Goal: Task Accomplishment & Management: Manage account settings

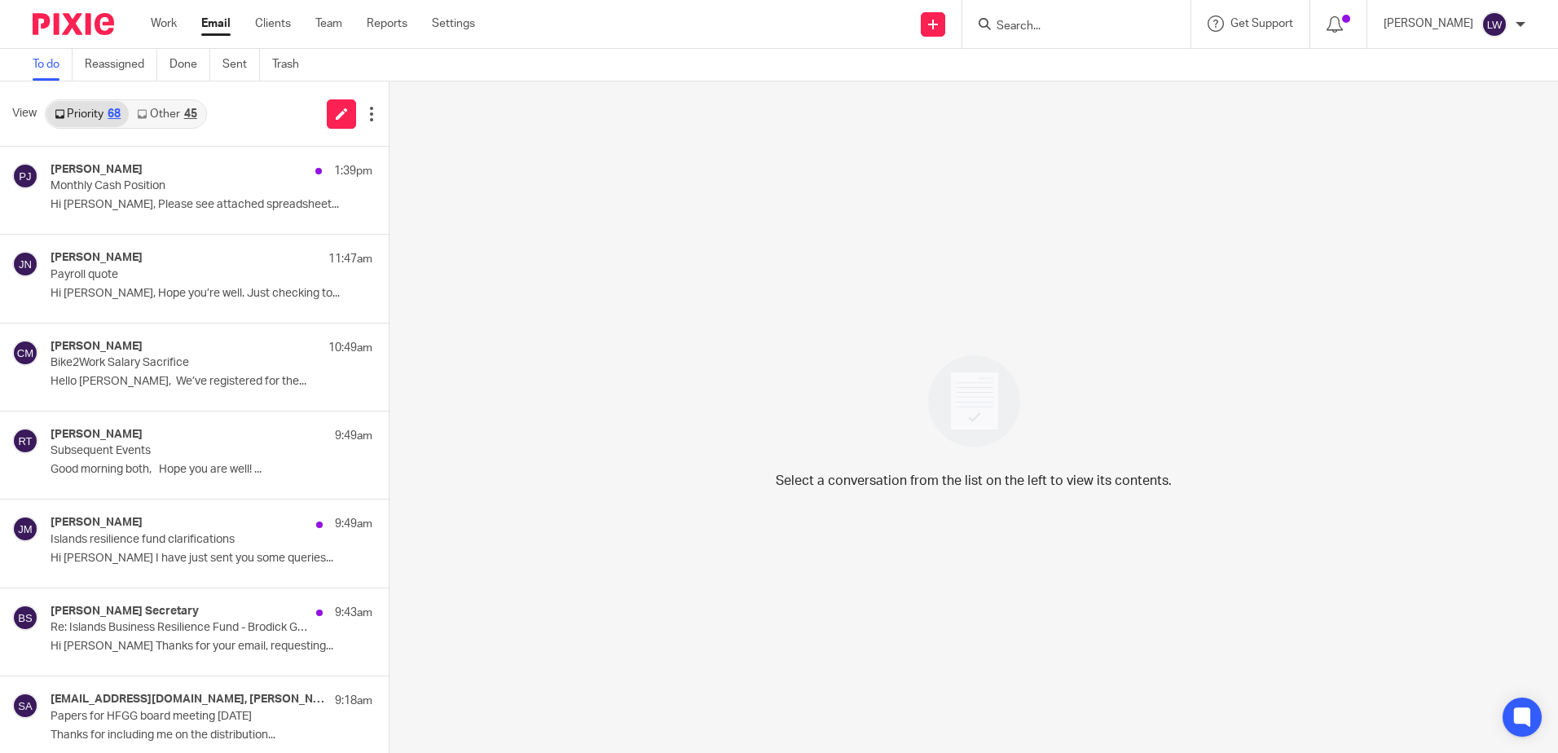
click at [214, 21] on link "Email" at bounding box center [215, 23] width 29 height 16
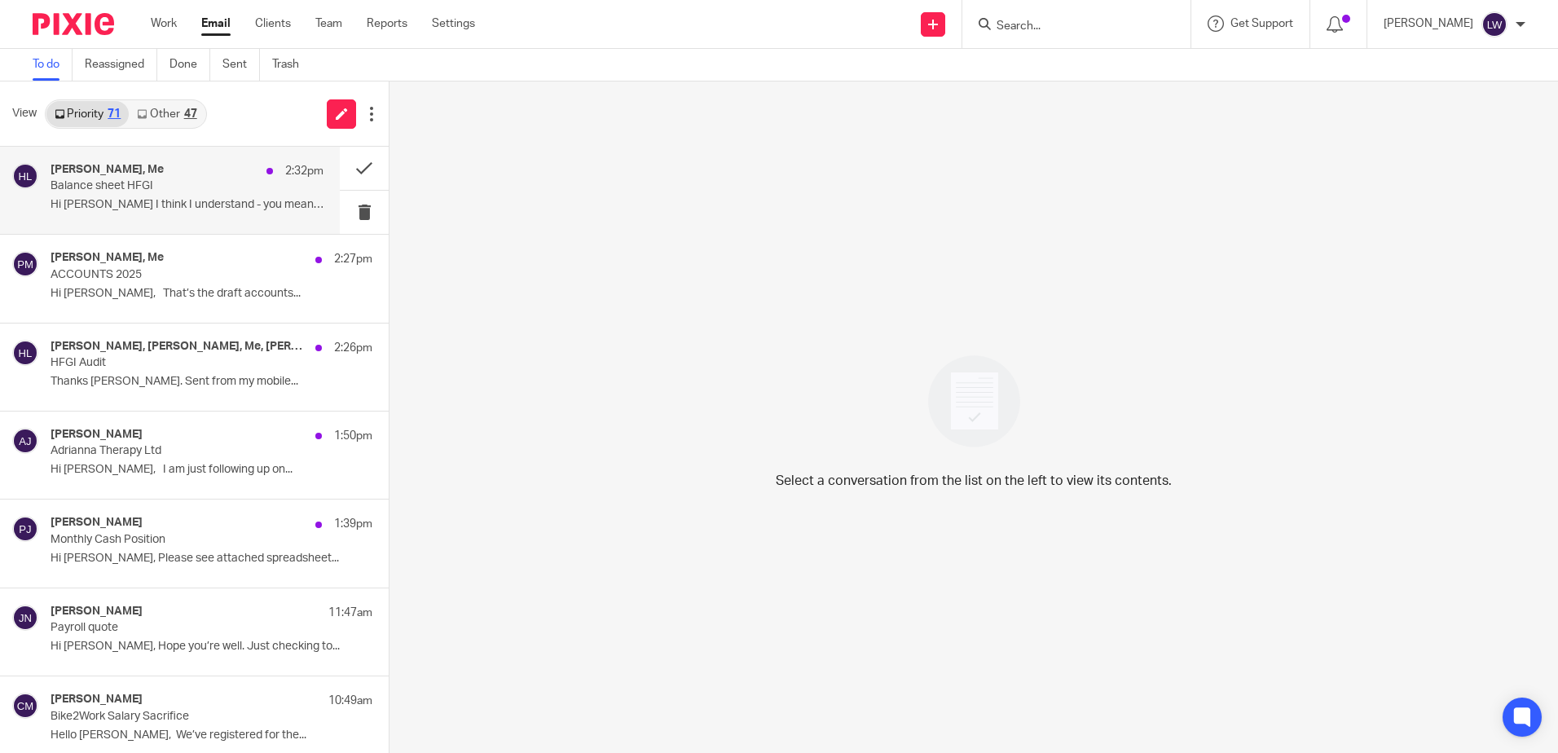
click at [155, 194] on div "Susan Aktemel, Me 2:32pm Balance sheet HFGI Hi Lorna I think I understand - you…" at bounding box center [187, 190] width 273 height 55
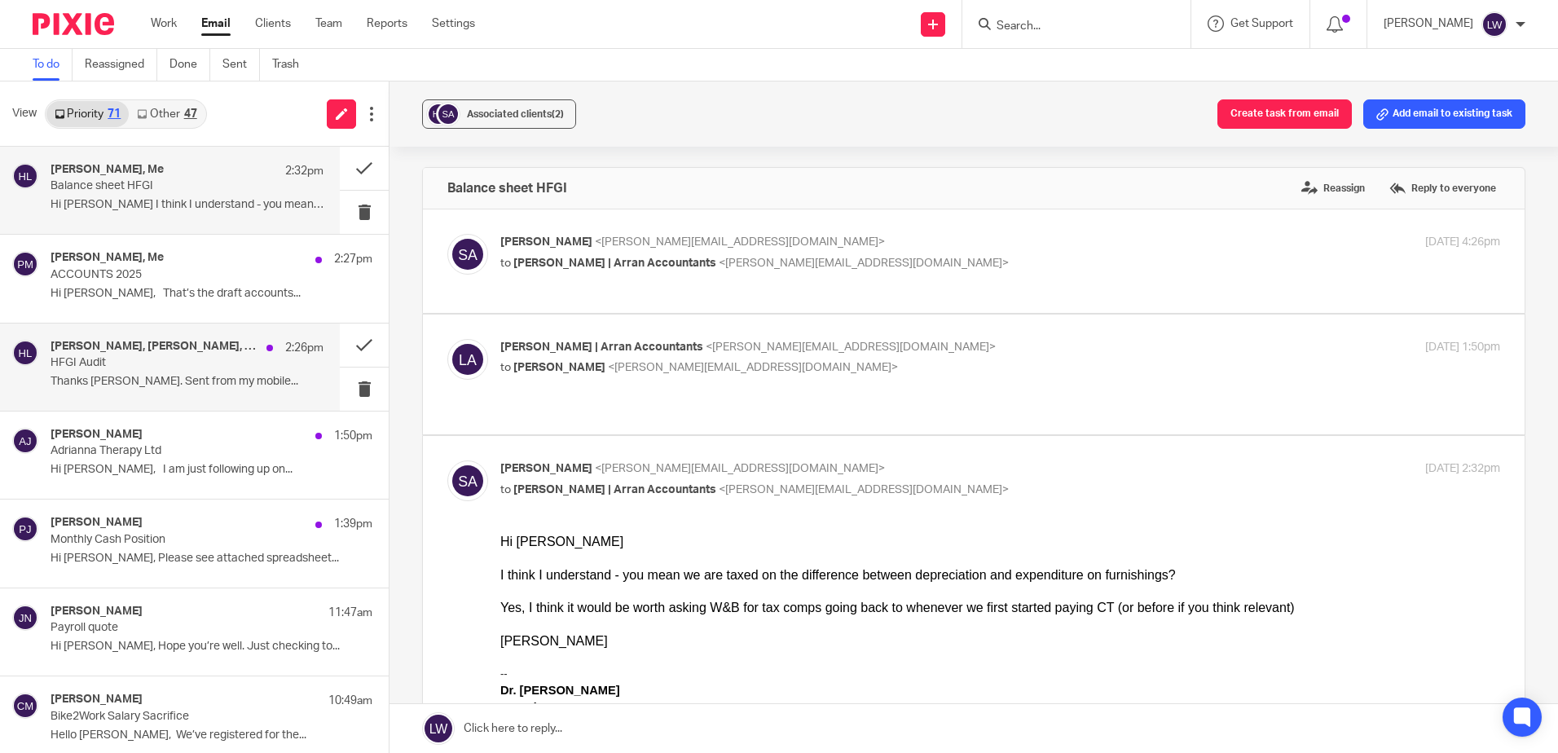
click at [130, 364] on p "HFGI Audit" at bounding box center [160, 363] width 218 height 14
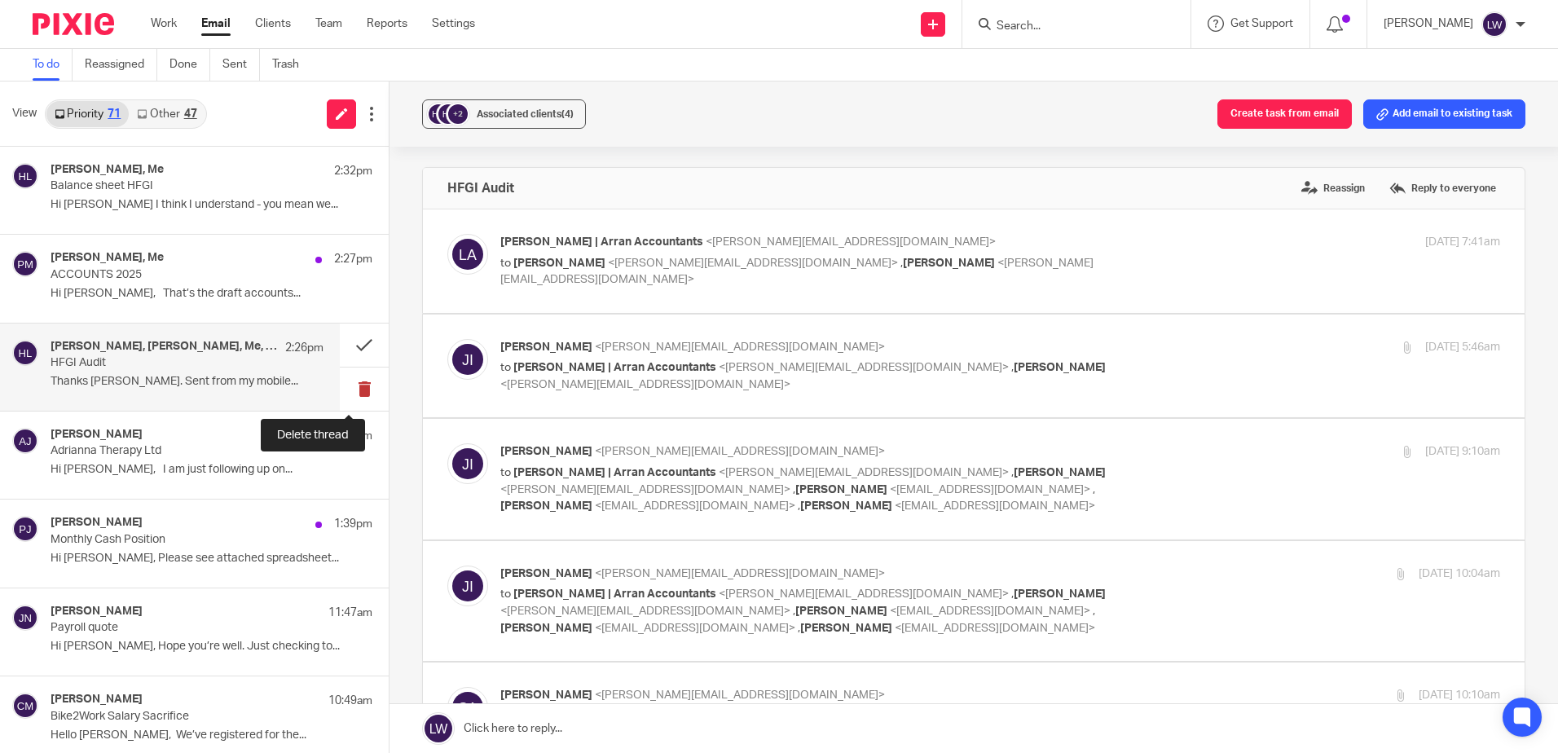
click at [355, 392] on button at bounding box center [364, 389] width 49 height 43
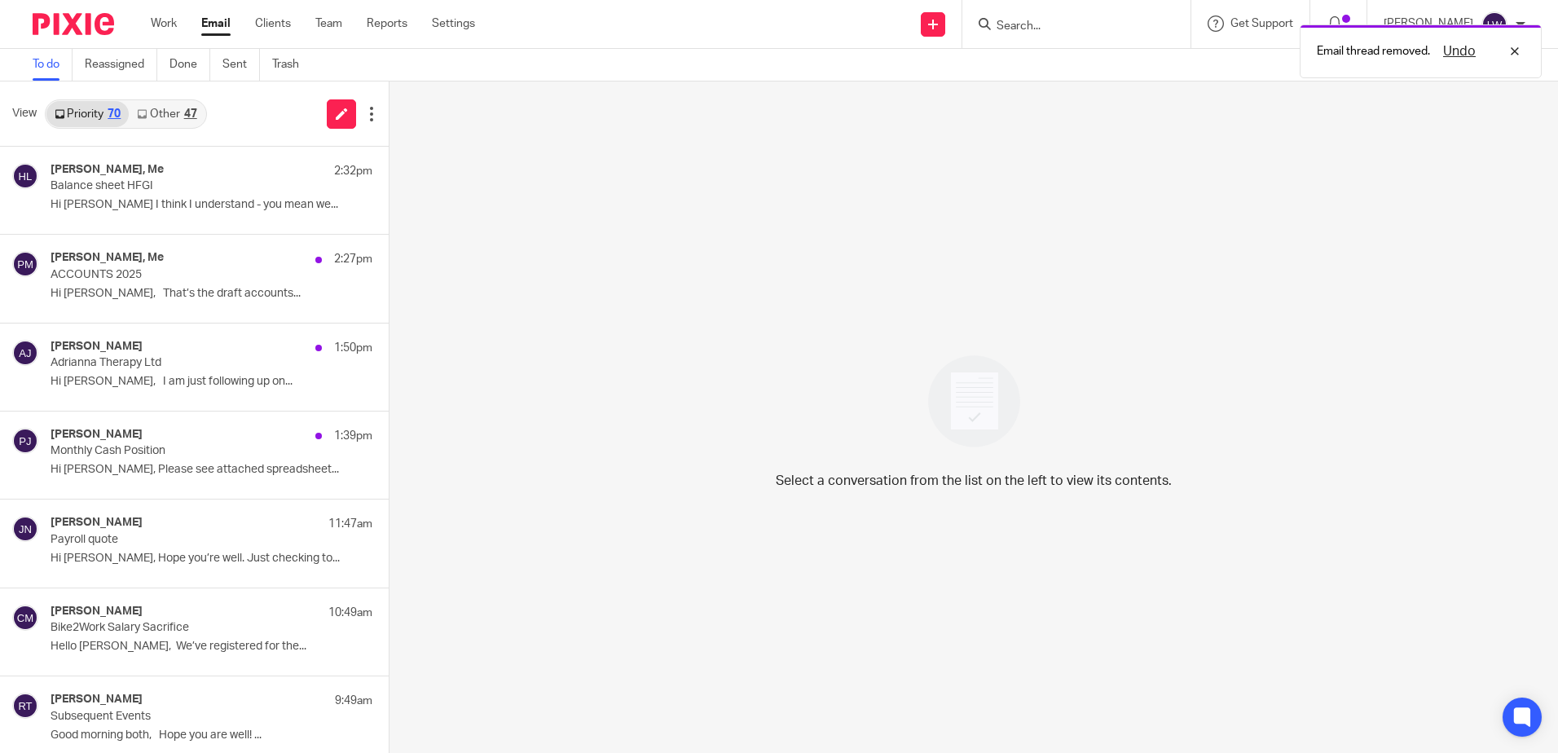
click at [176, 114] on link "Other 47" at bounding box center [167, 114] width 76 height 26
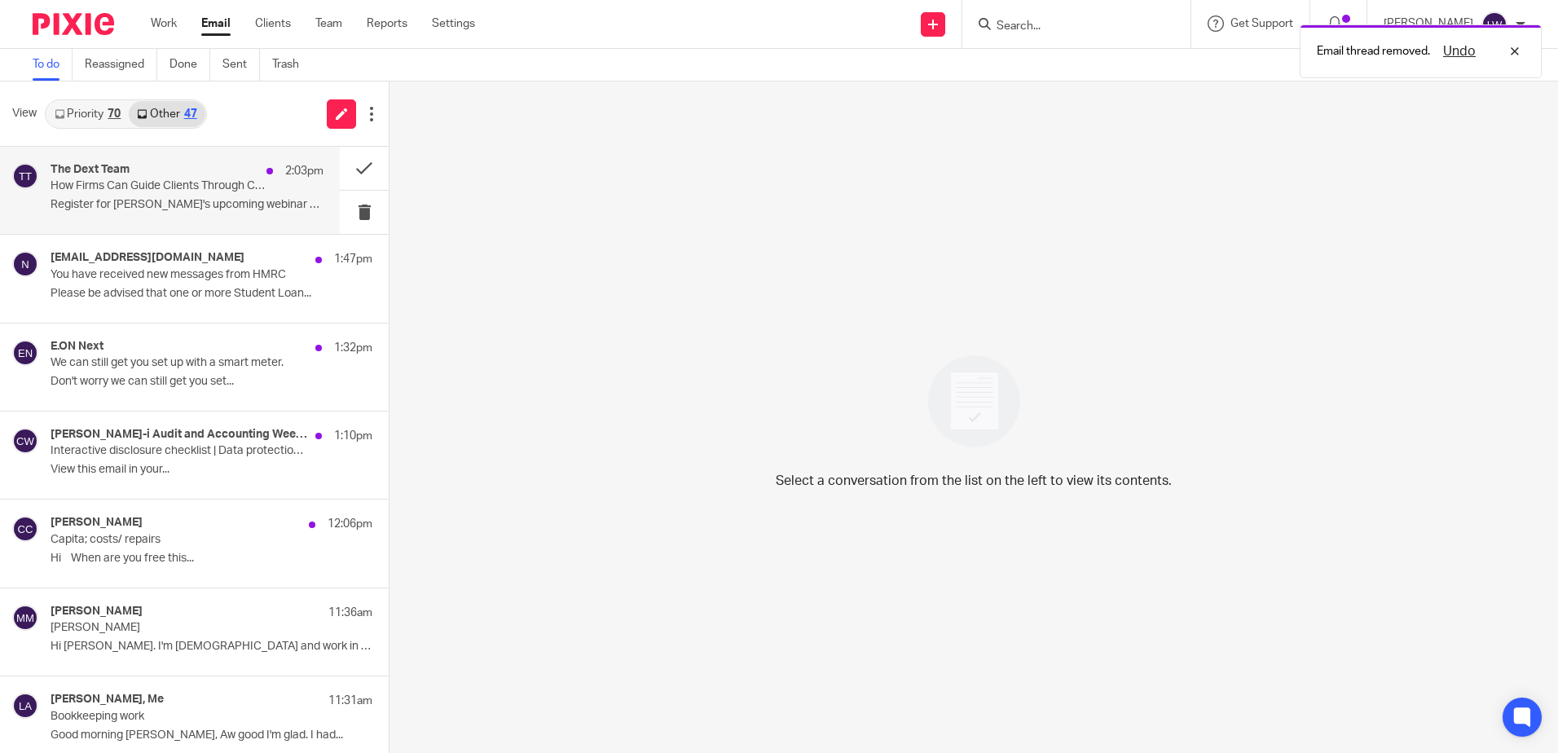
click at [144, 173] on div "The Dext Team 2:03pm" at bounding box center [187, 171] width 273 height 16
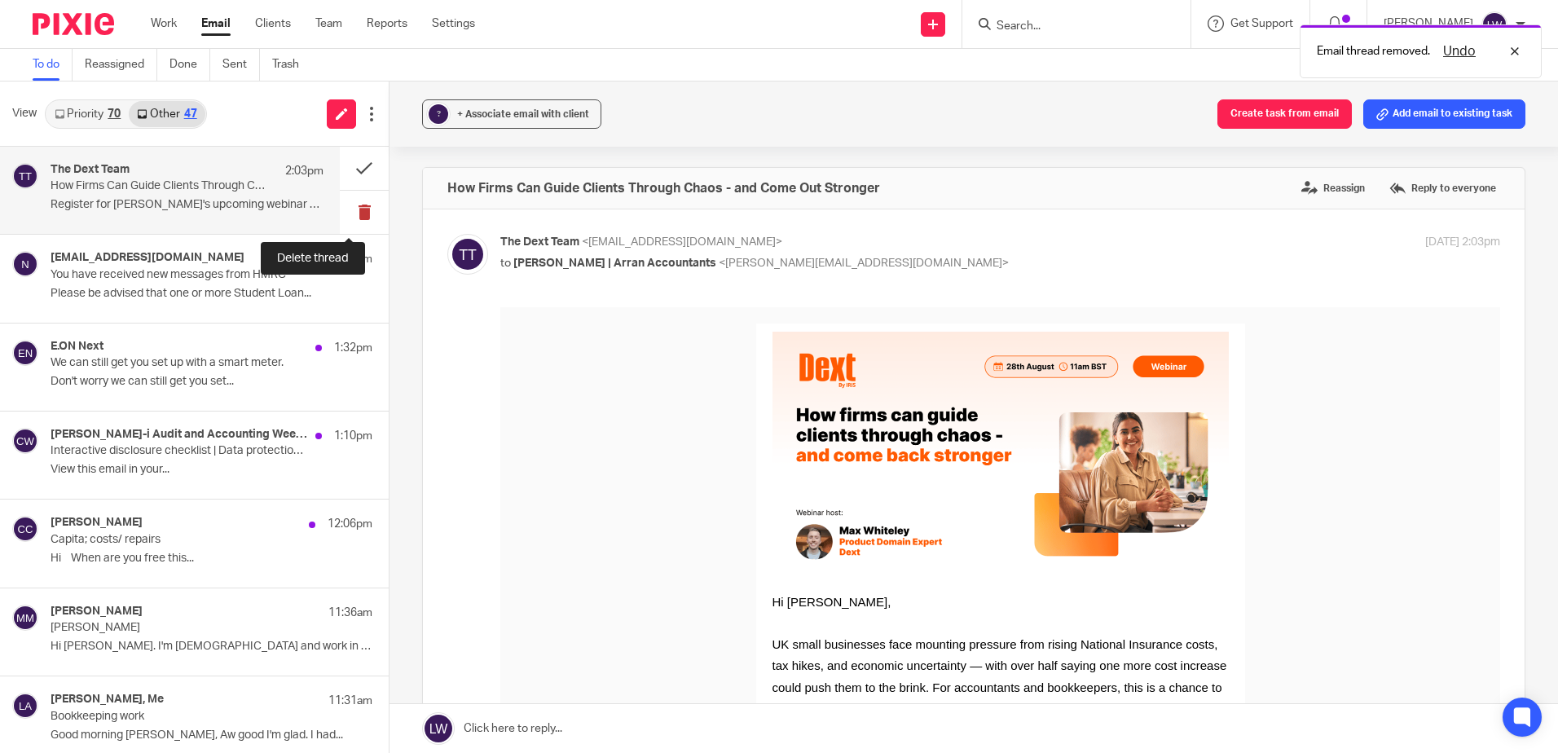
click at [353, 217] on button at bounding box center [364, 212] width 49 height 43
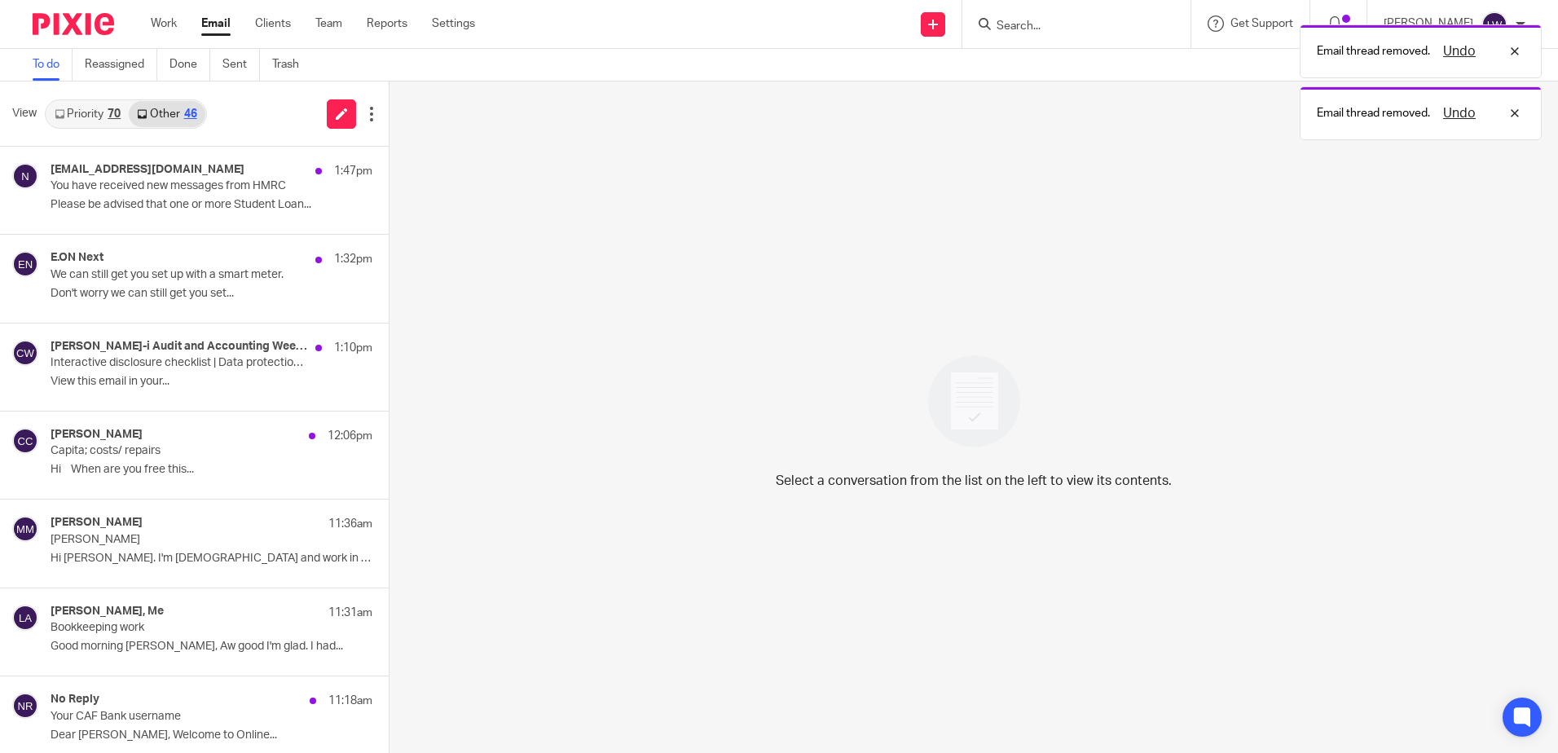
click at [134, 199] on p "Please be advised that one or more Student Loan..." at bounding box center [212, 205] width 322 height 14
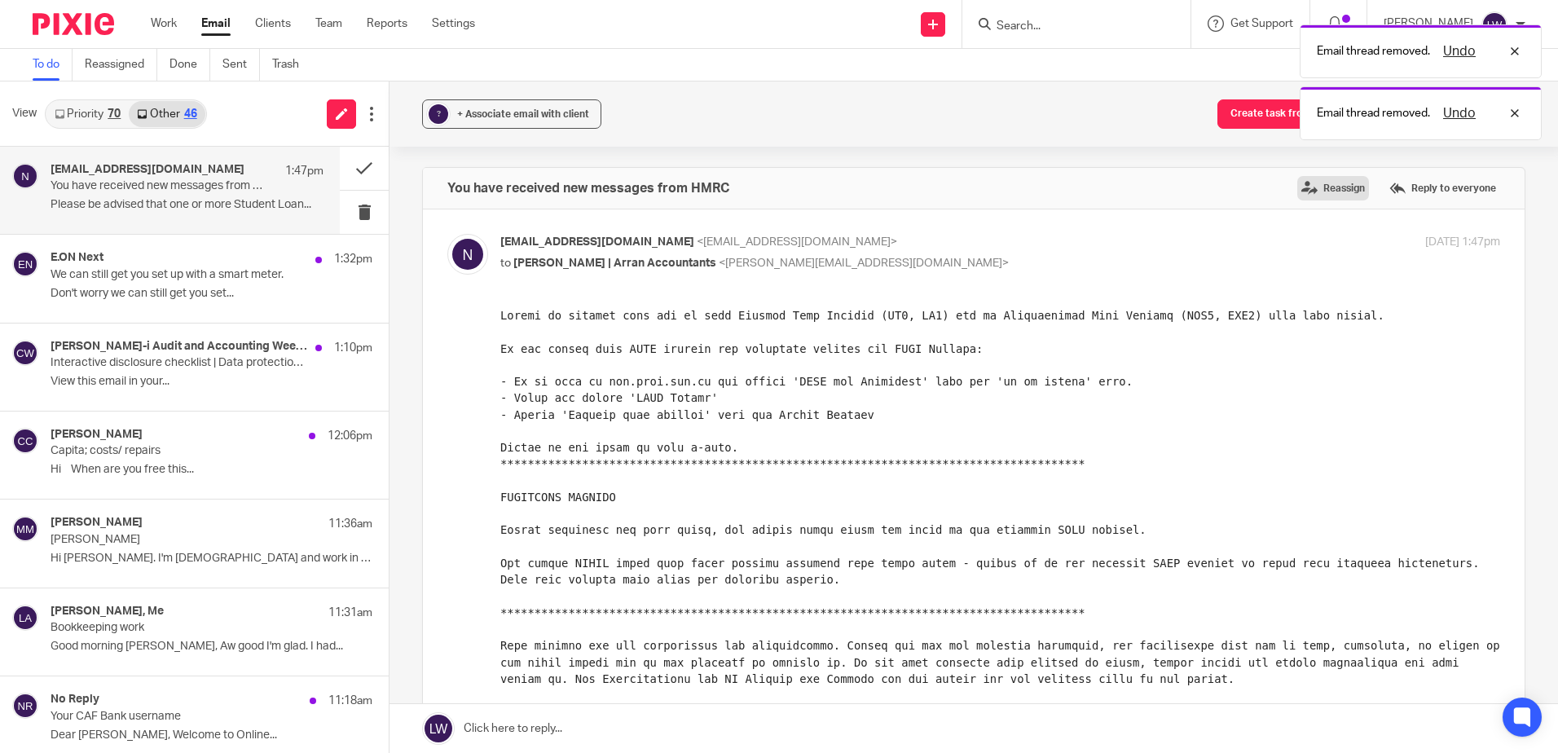
click at [1311, 192] on label "Reassign" at bounding box center [1334, 188] width 72 height 24
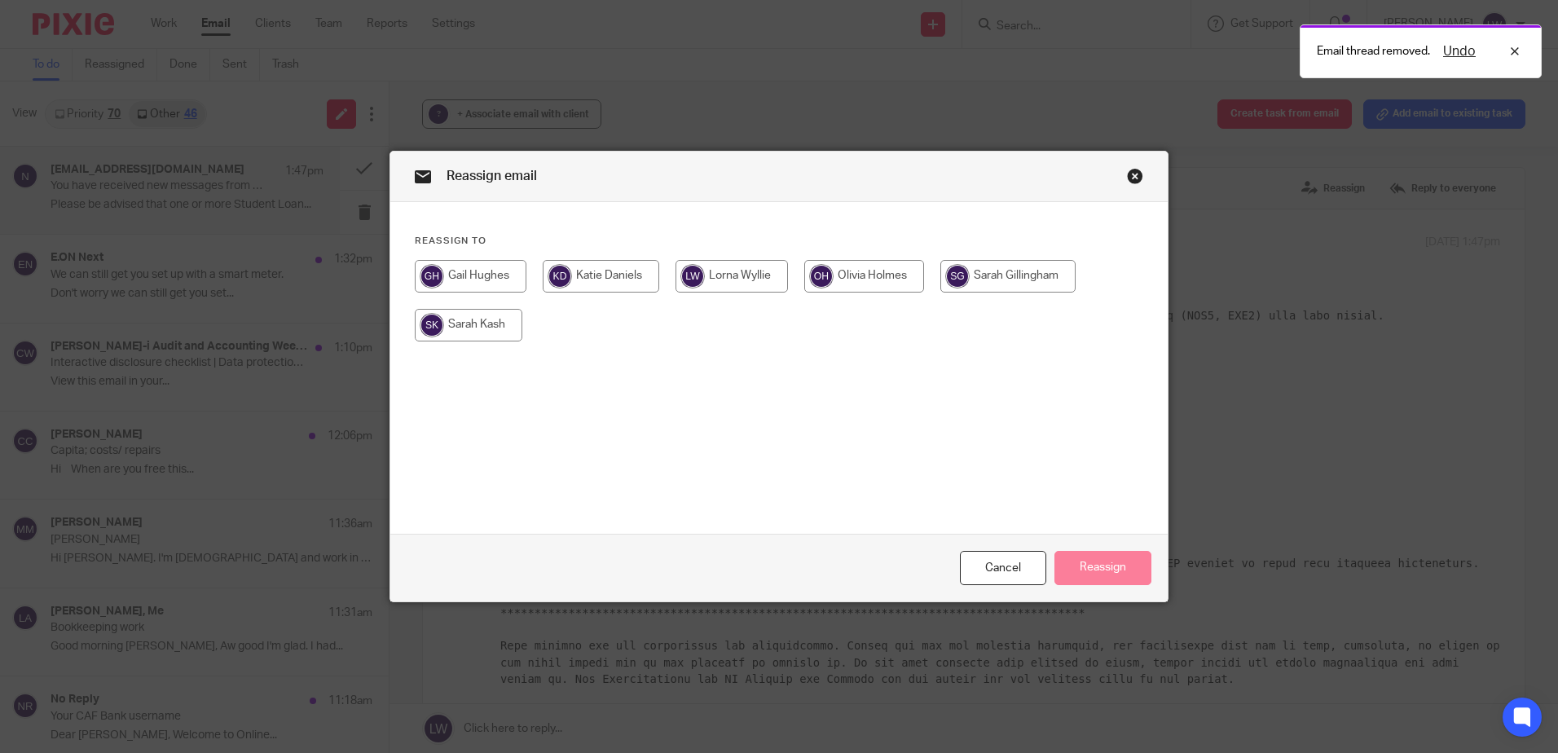
click at [862, 271] on input "radio" at bounding box center [864, 276] width 120 height 33
radio input "true"
click at [1112, 561] on button "Reassign" at bounding box center [1103, 568] width 97 height 35
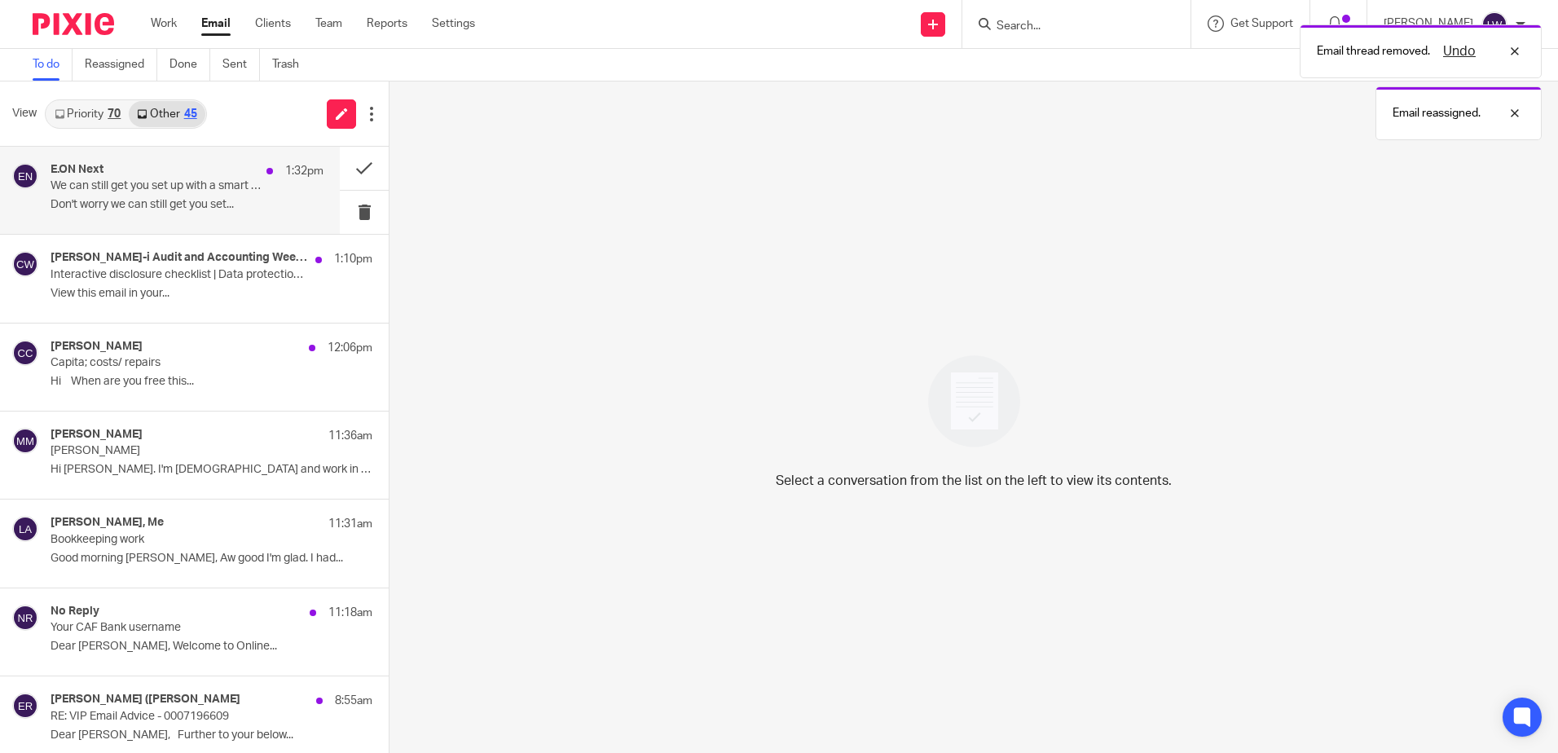
click at [133, 171] on div "E.ON Next 1:32pm" at bounding box center [187, 171] width 273 height 16
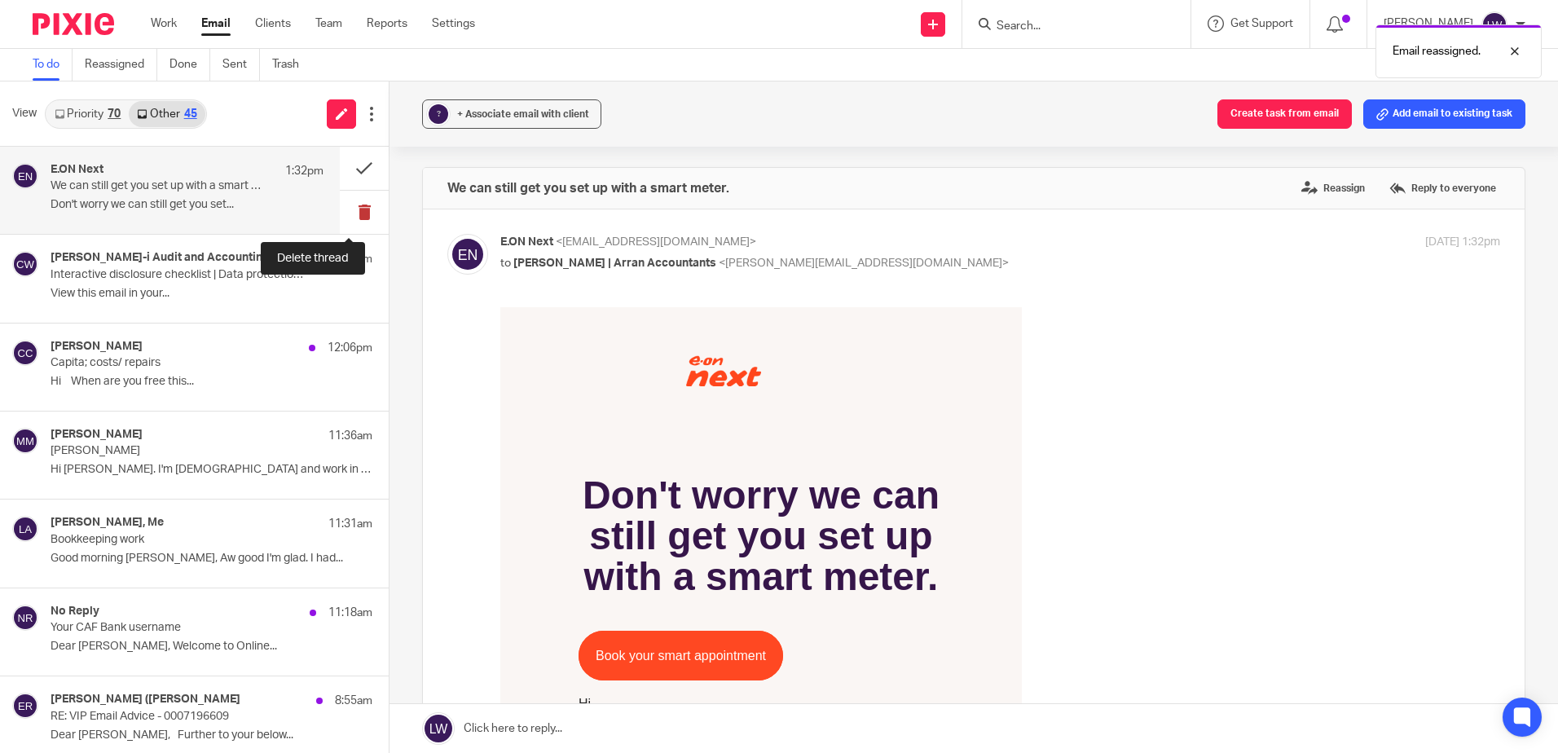
click at [344, 212] on button at bounding box center [364, 212] width 49 height 43
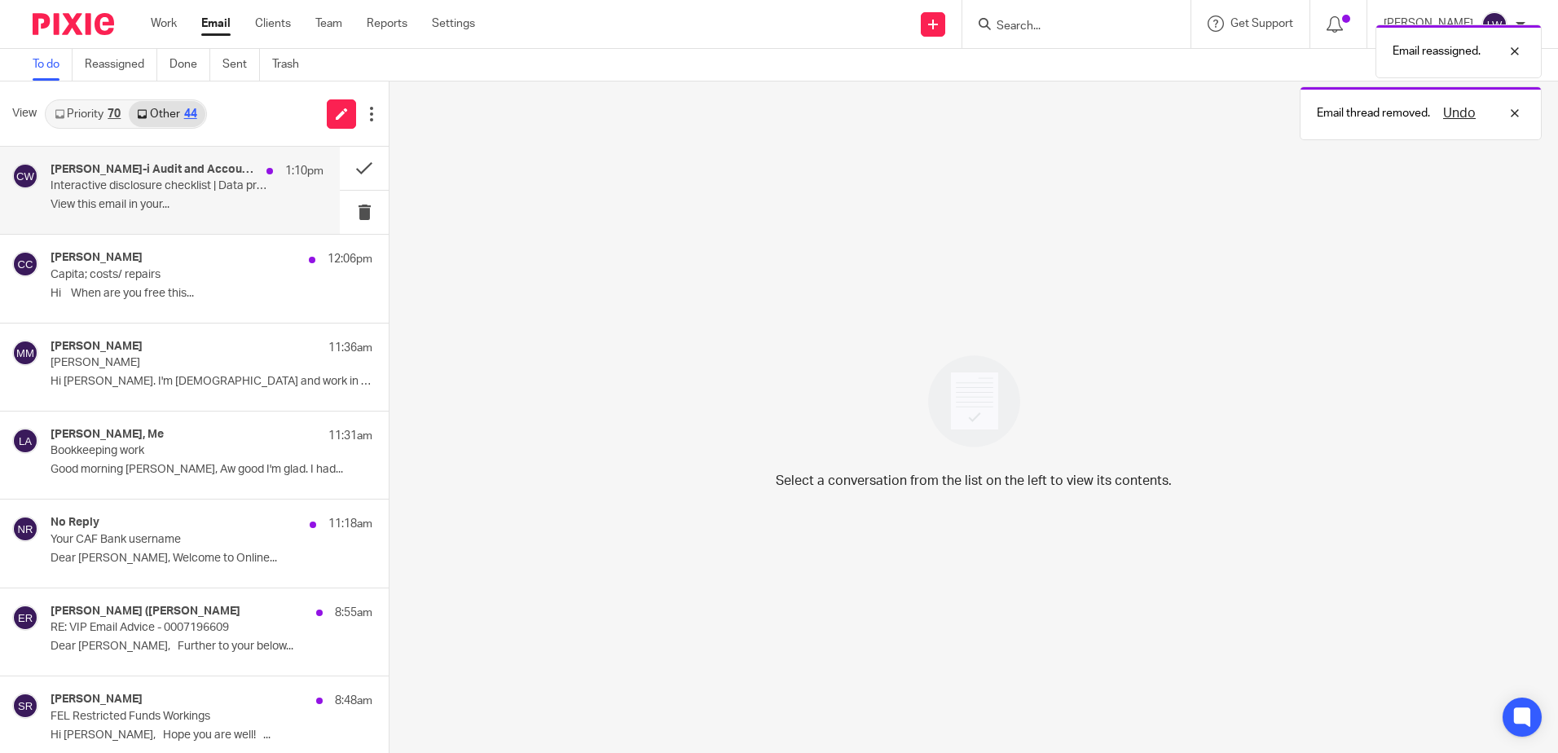
click at [106, 194] on div "Croner-i Audit and Accounting Weekly 1:10pm Interactive disclosure checklist | …" at bounding box center [187, 190] width 273 height 55
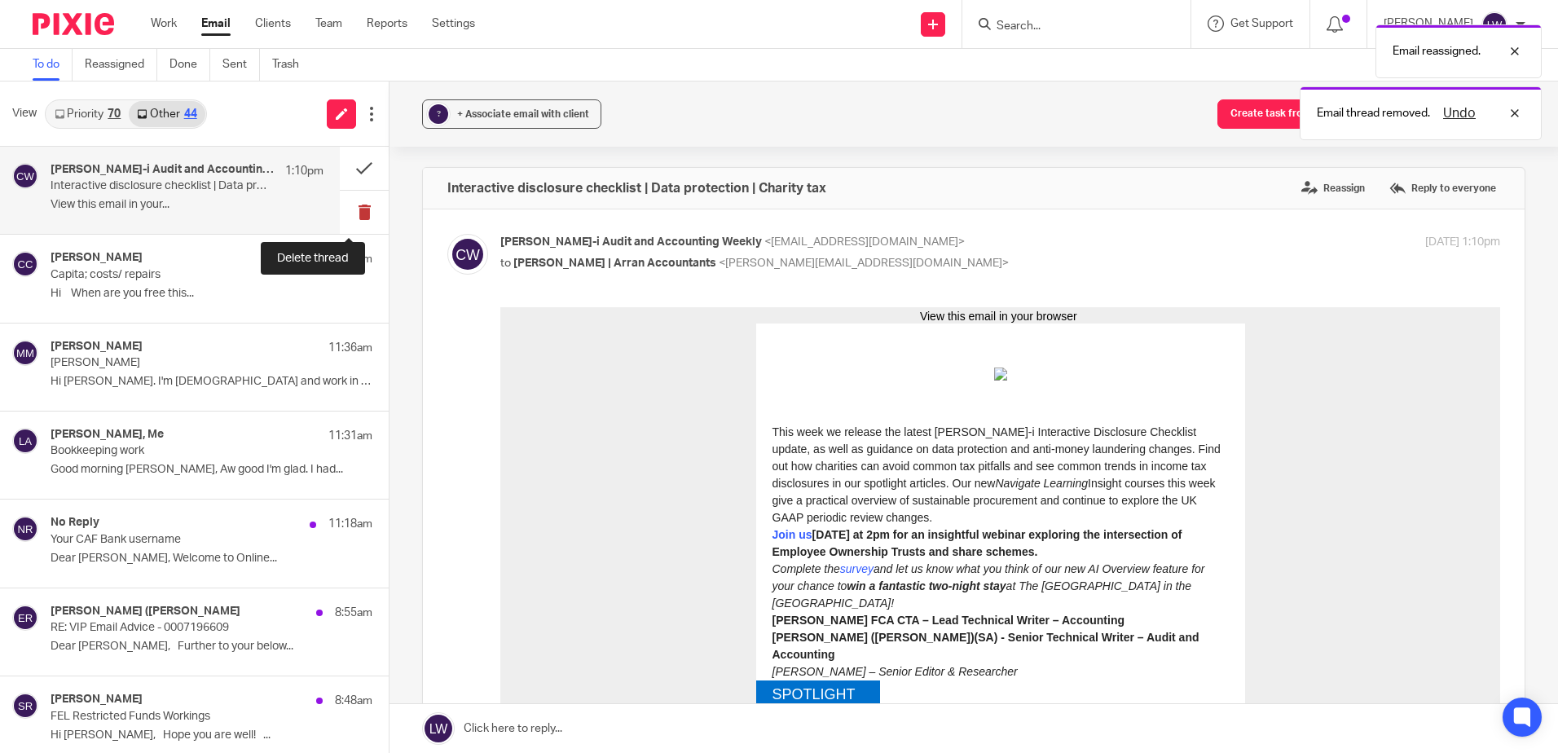
click at [347, 208] on button at bounding box center [364, 212] width 49 height 43
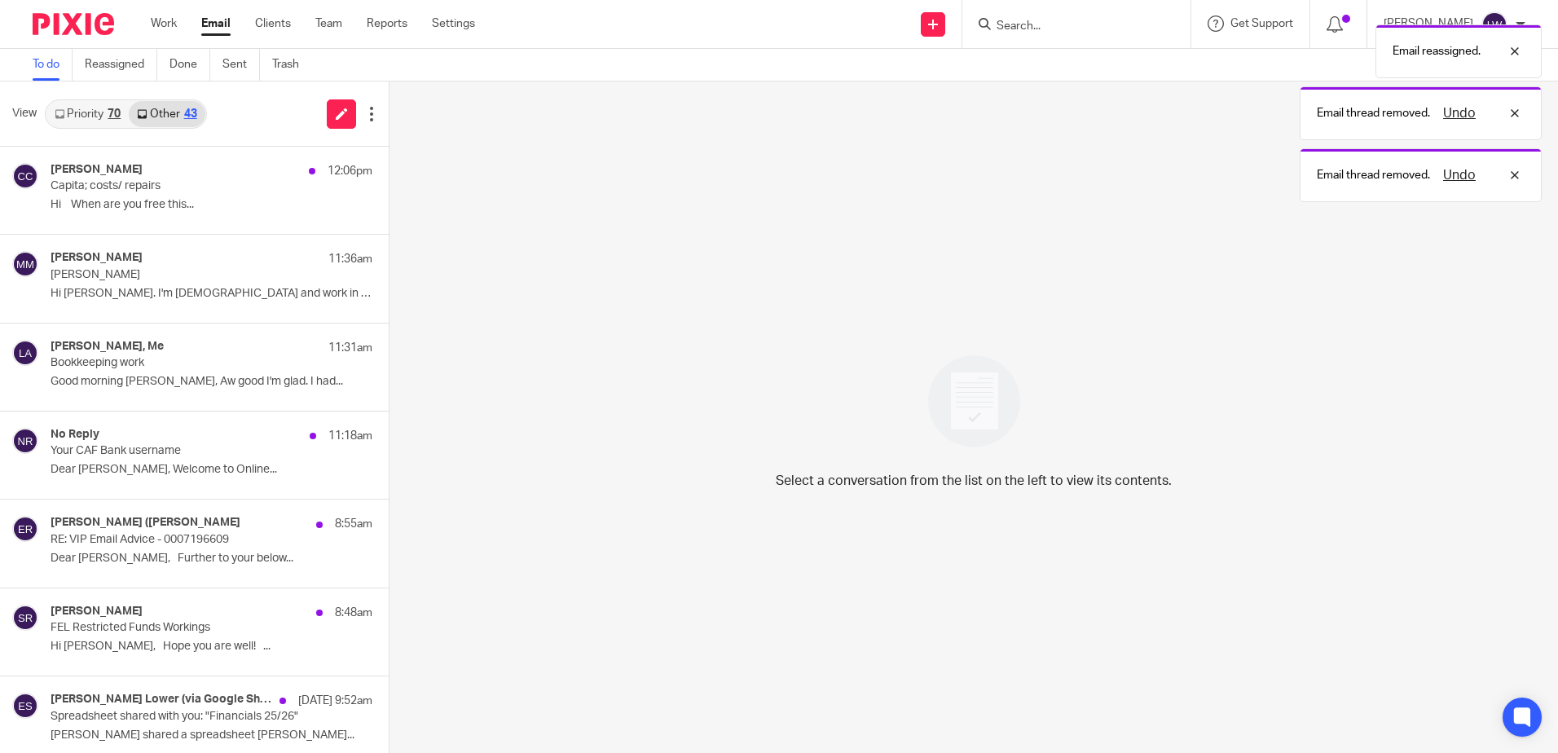
click at [77, 116] on link "Priority 70" at bounding box center [87, 114] width 82 height 26
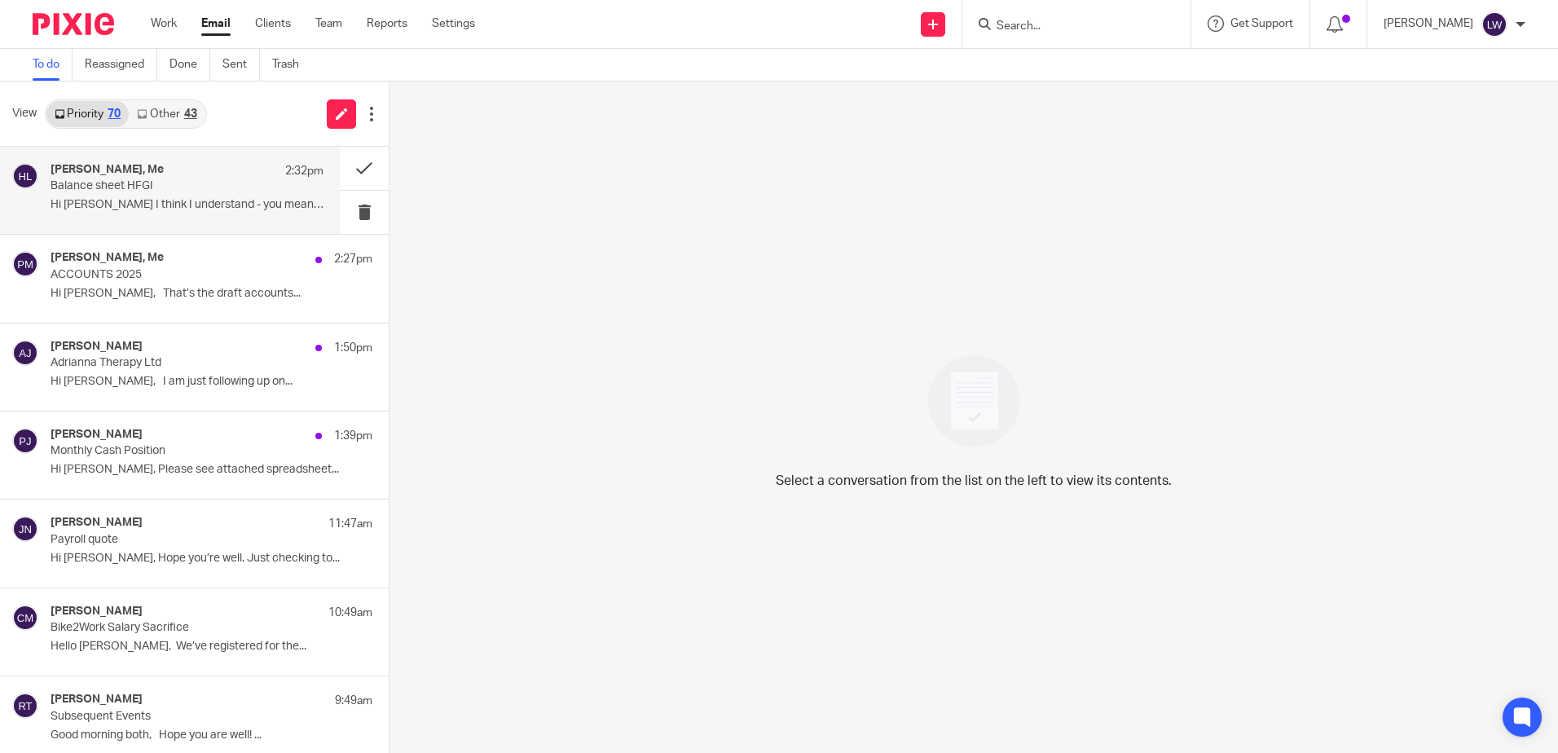
click at [210, 205] on p "Hi Lorna I think I understand - you mean we..." at bounding box center [187, 205] width 273 height 14
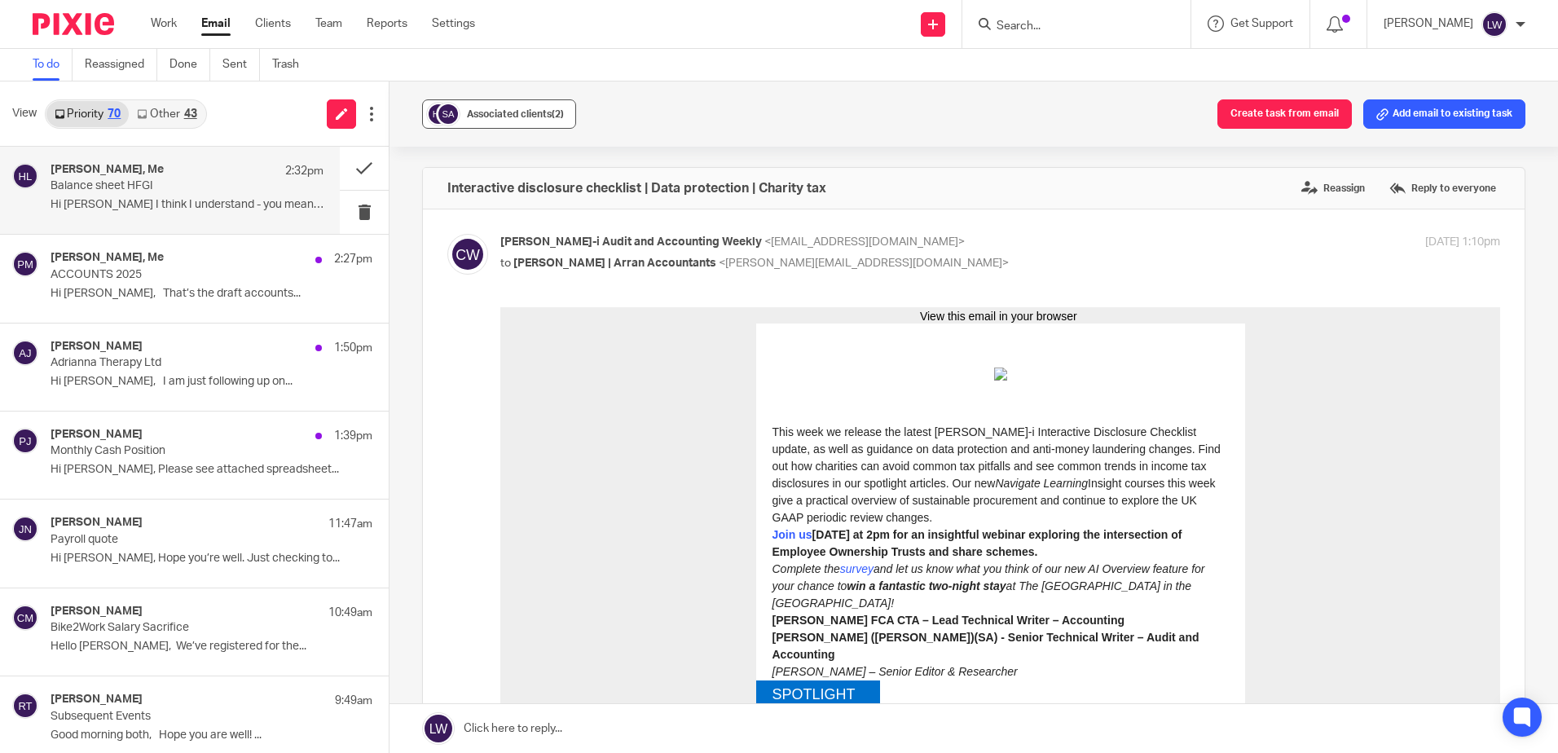
click at [485, 114] on span "Associated clients (2)" at bounding box center [515, 114] width 97 height 10
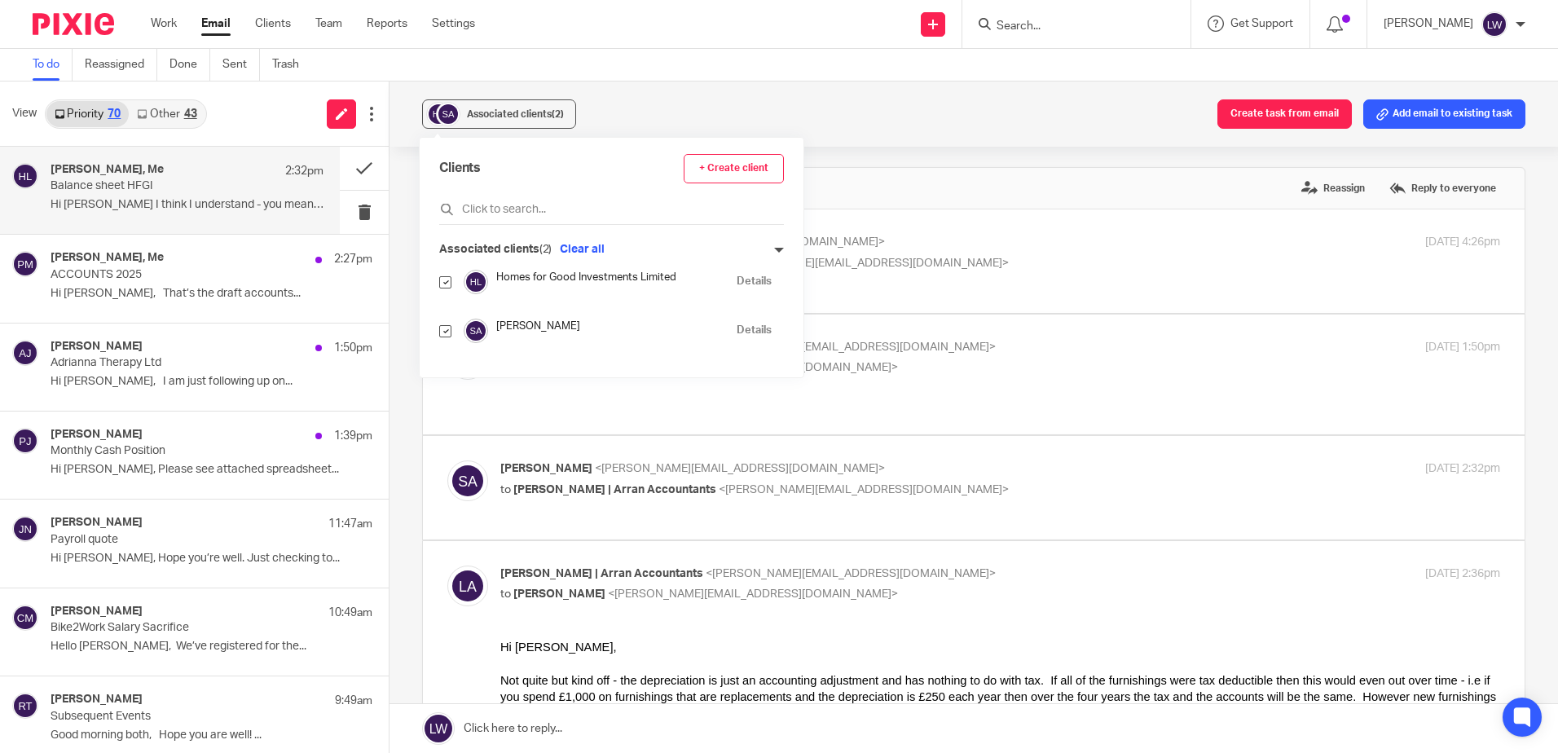
click at [443, 330] on input "checkbox" at bounding box center [445, 331] width 12 height 12
checkbox input "false"
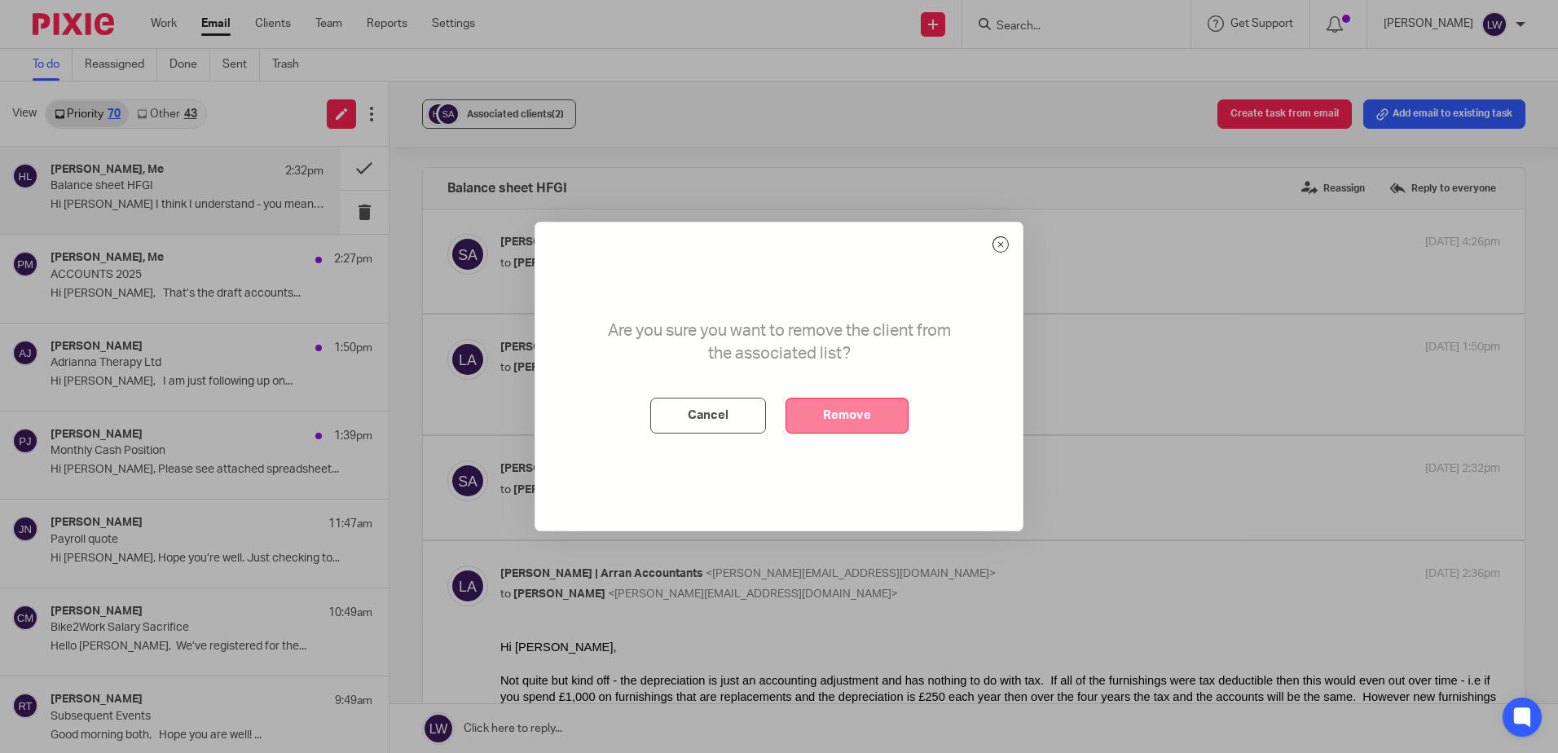
click at [835, 421] on button "Remove" at bounding box center [847, 416] width 123 height 36
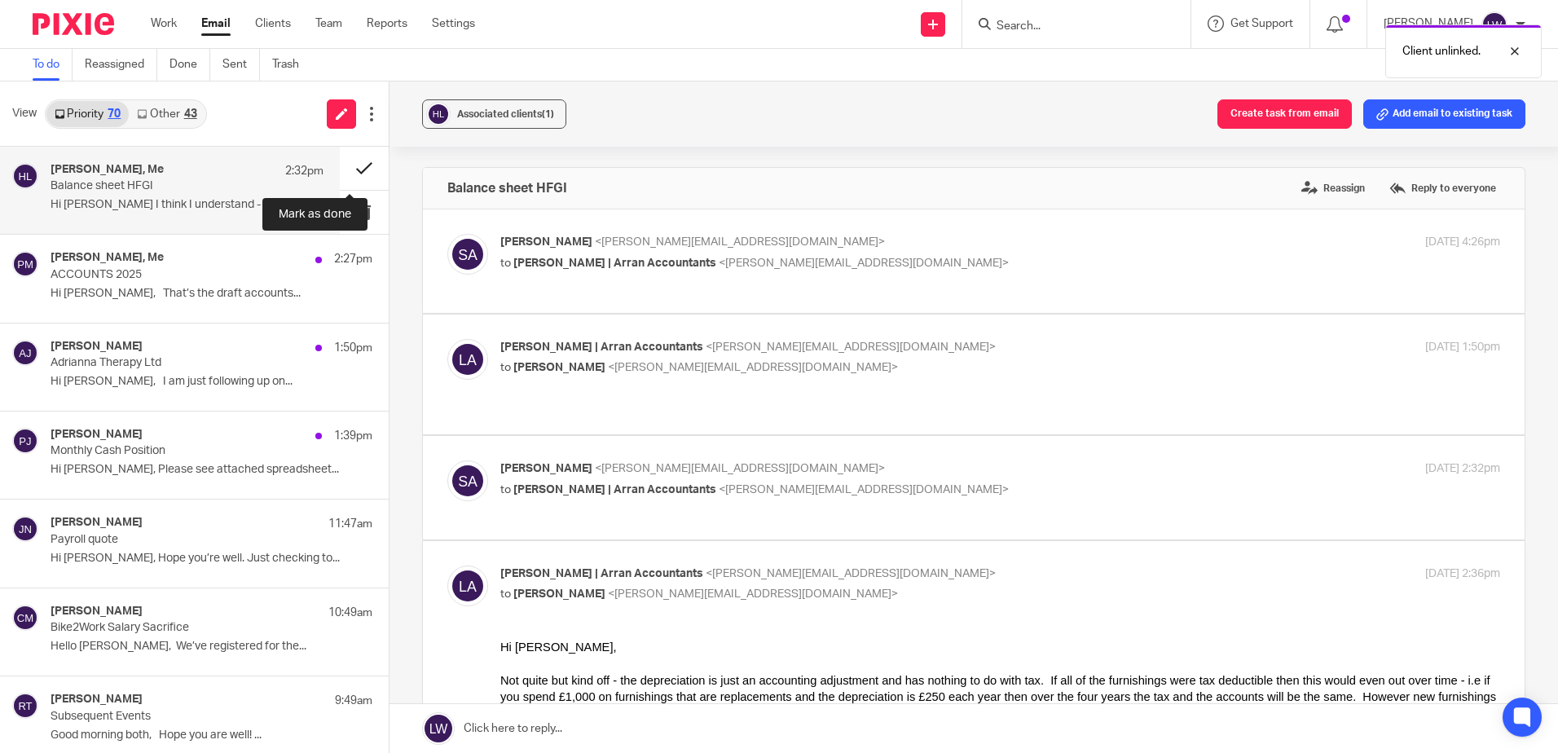
click at [359, 167] on button at bounding box center [364, 168] width 49 height 43
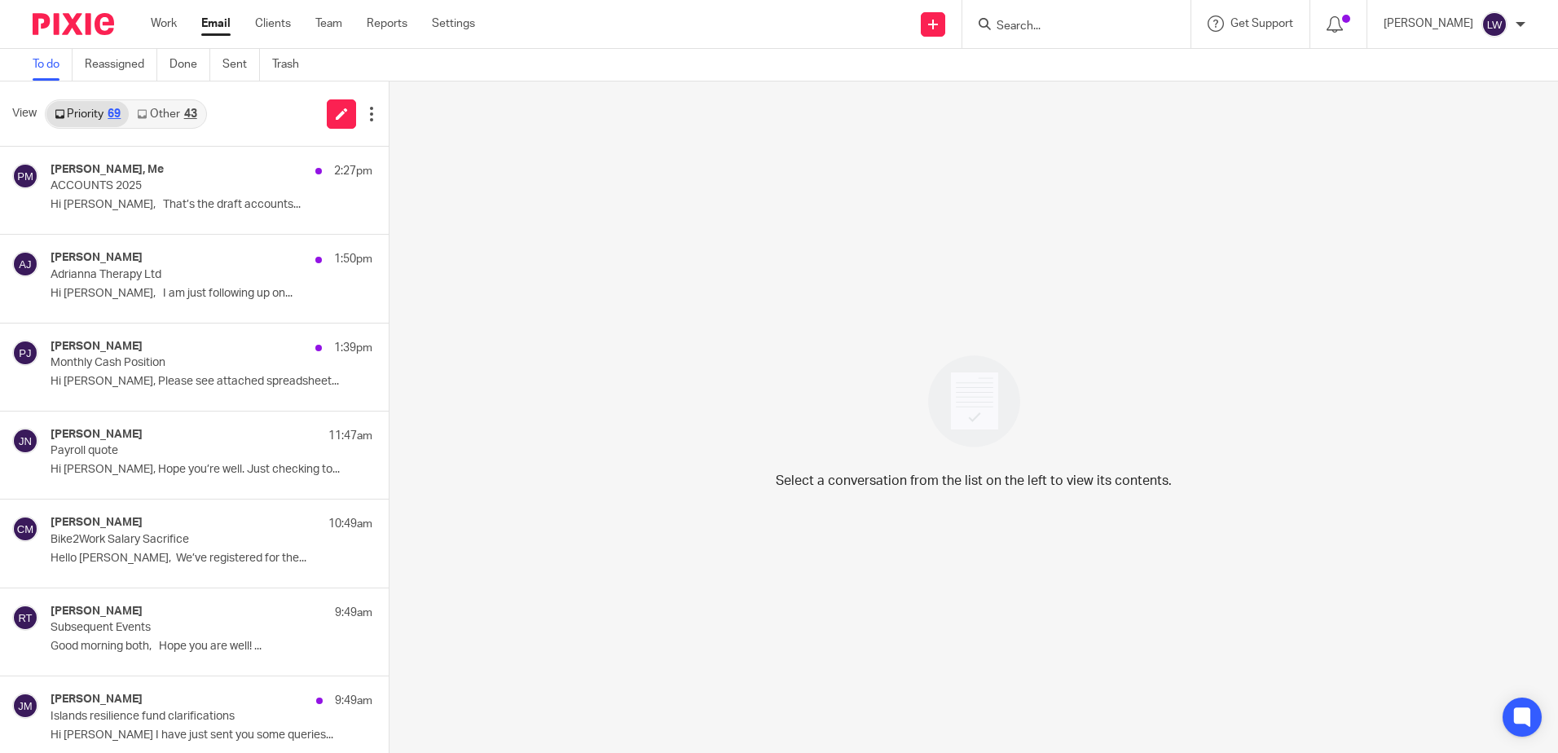
click at [207, 24] on link "Email" at bounding box center [215, 23] width 29 height 16
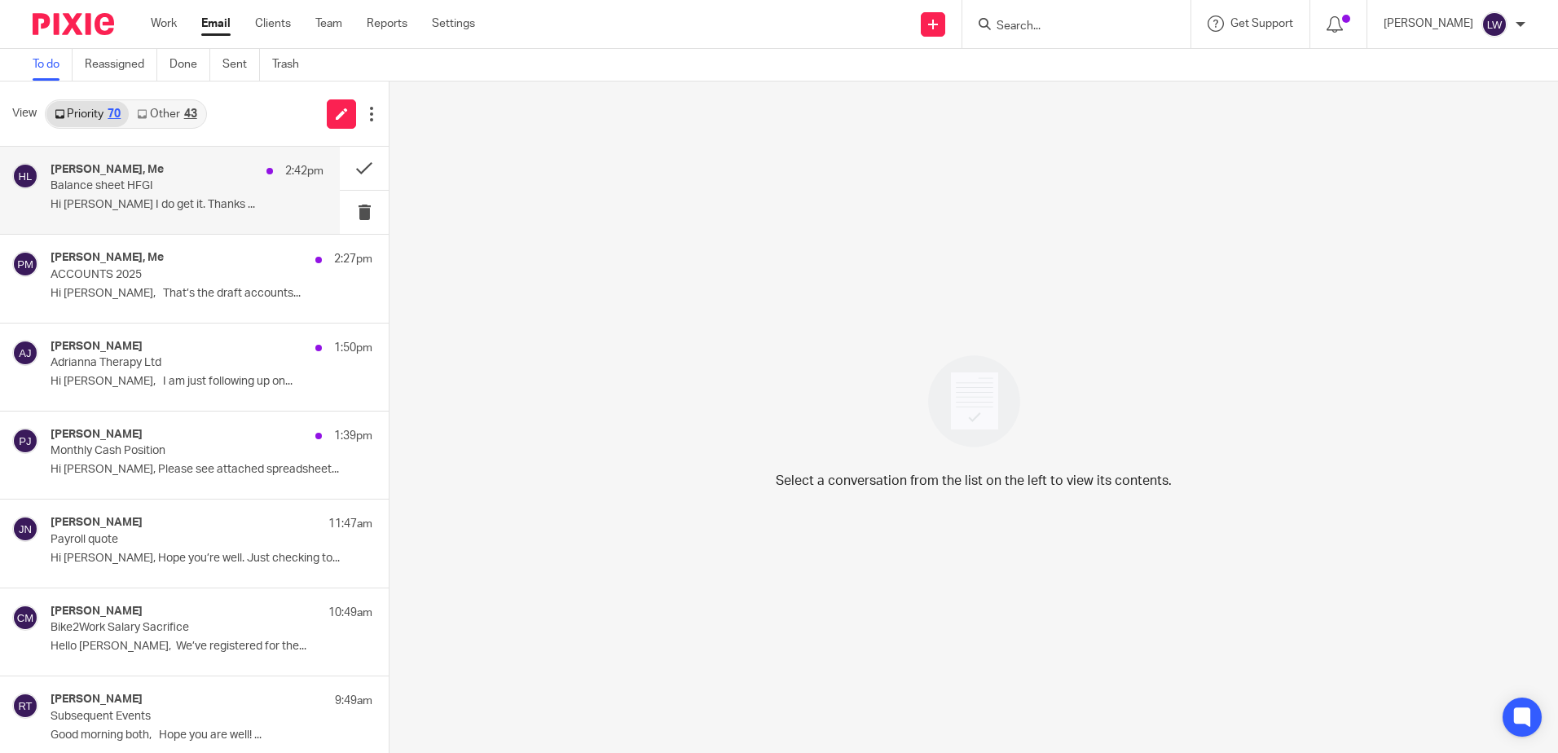
click at [183, 200] on p "Hi Lorna I do get it. Thanks ..." at bounding box center [187, 205] width 273 height 14
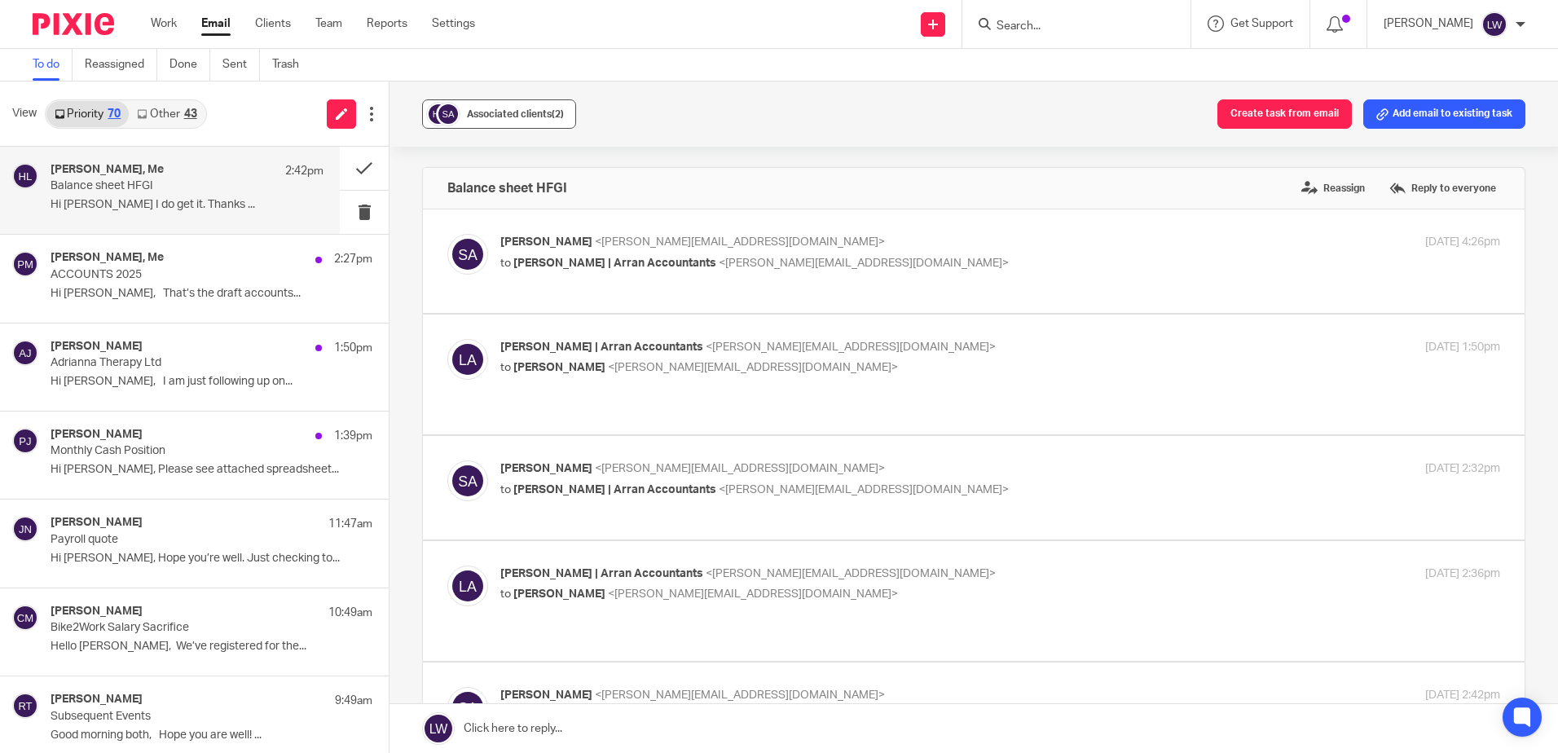
click at [490, 112] on span "Associated clients (2)" at bounding box center [515, 114] width 97 height 10
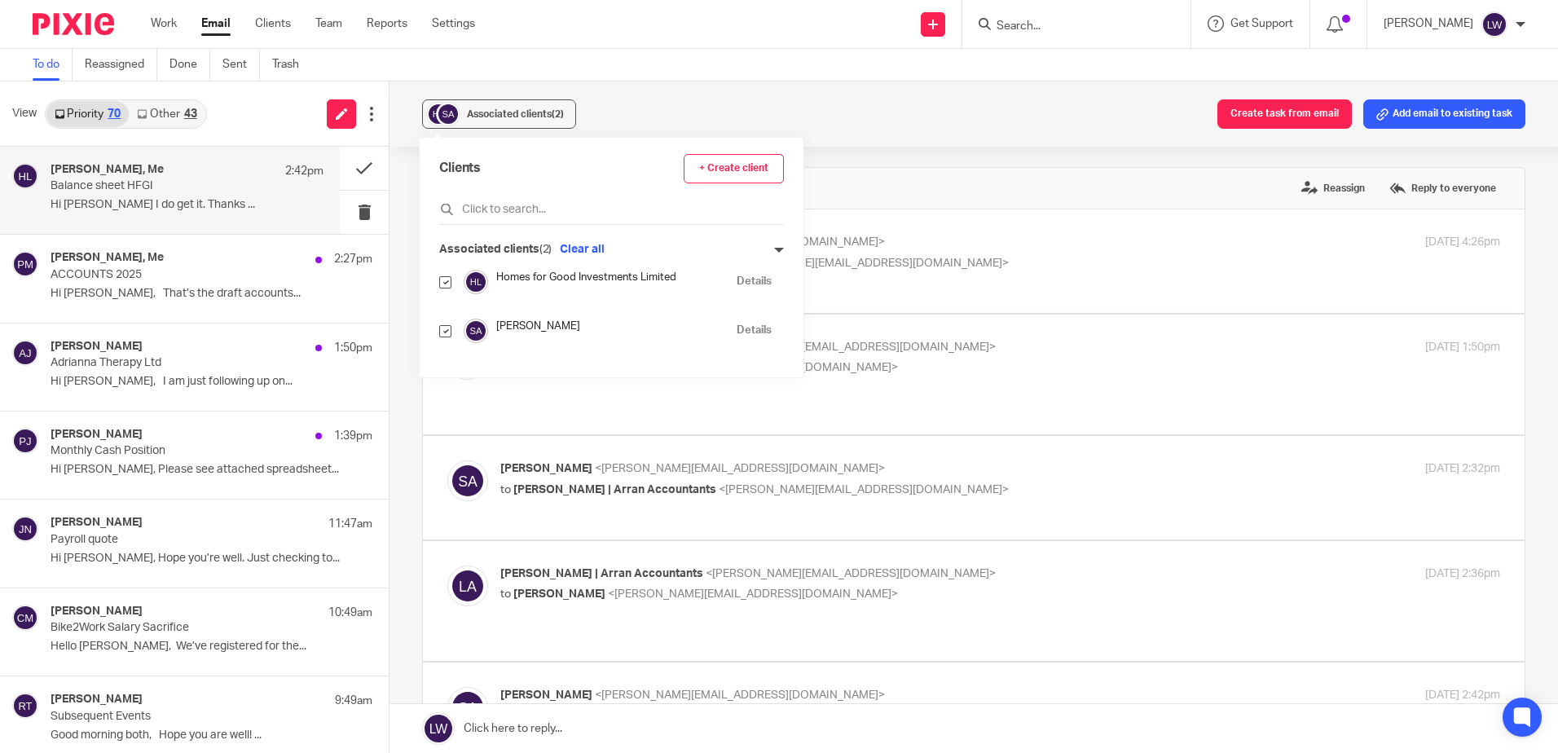
click at [444, 329] on input "checkbox" at bounding box center [445, 331] width 12 height 12
checkbox input "false"
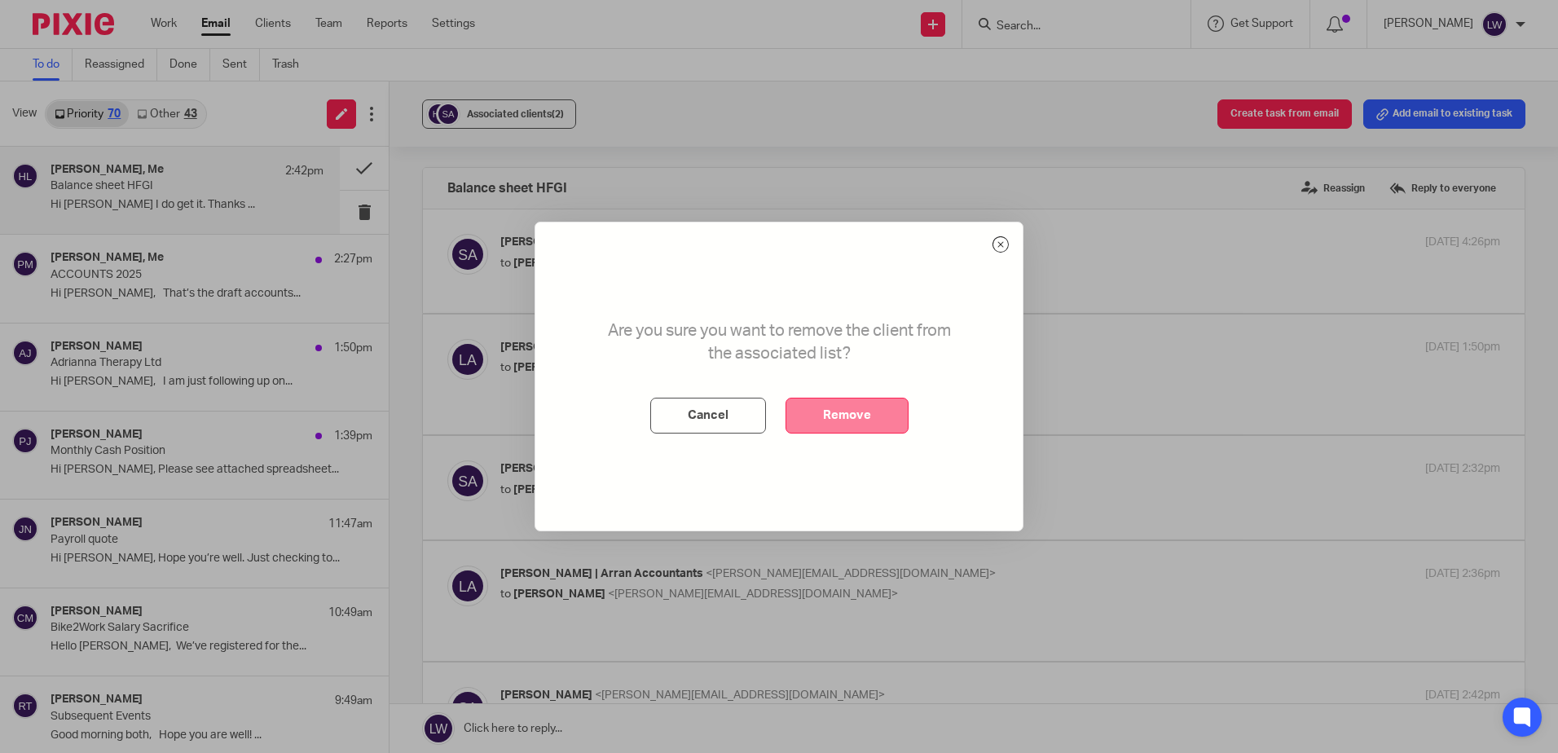
click at [865, 421] on button "Remove" at bounding box center [847, 416] width 123 height 36
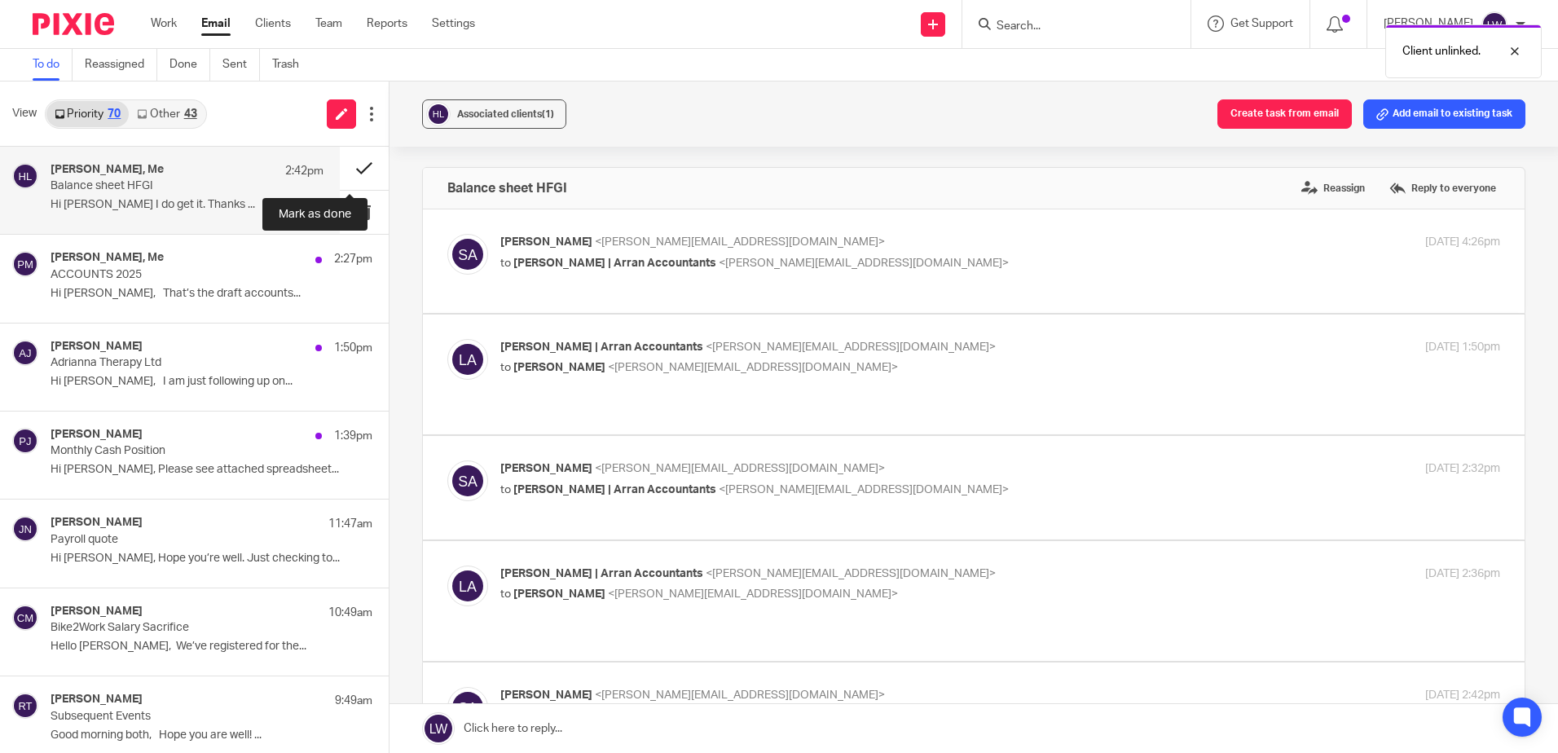
click at [347, 165] on button at bounding box center [364, 168] width 49 height 43
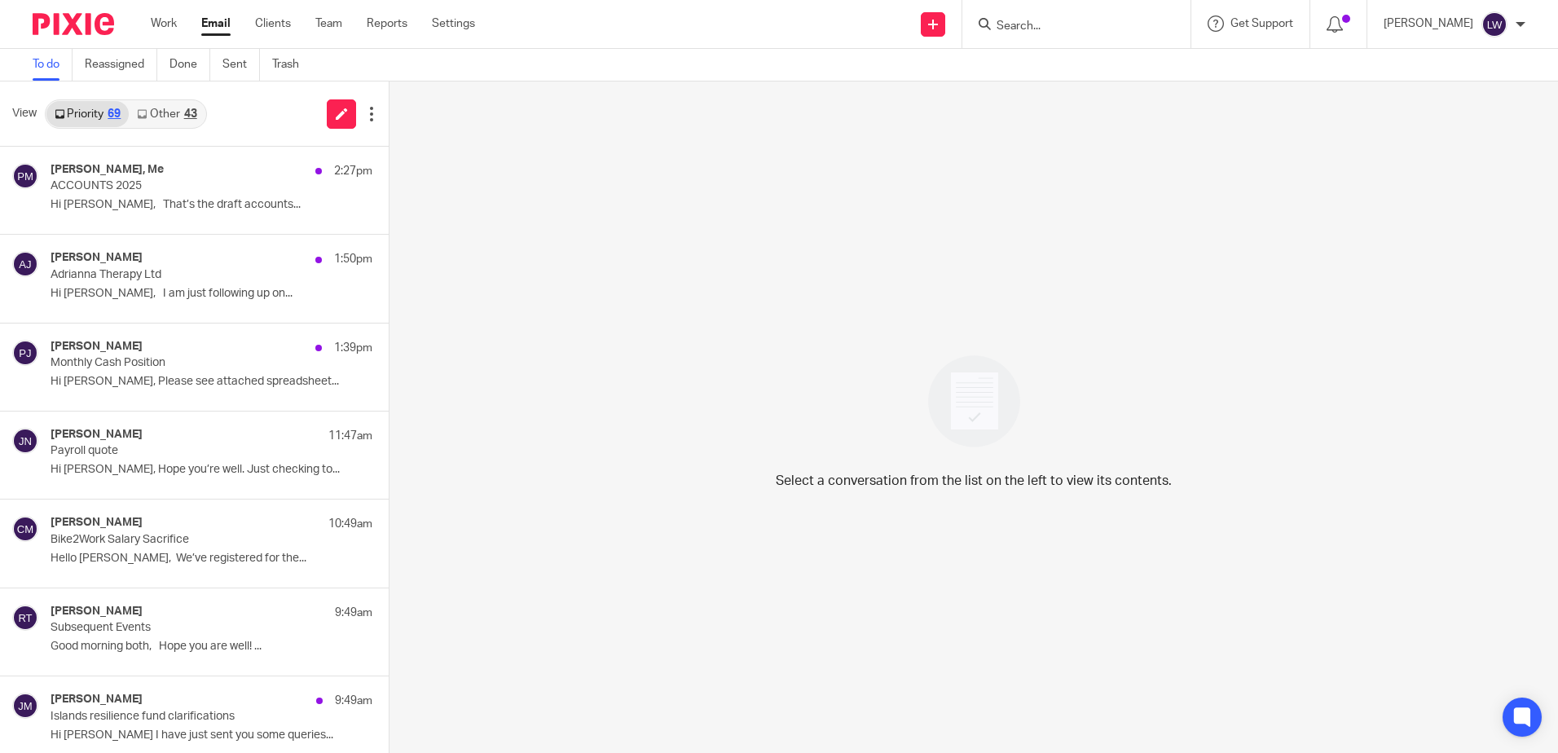
click at [1102, 20] on input "Search" at bounding box center [1068, 27] width 147 height 15
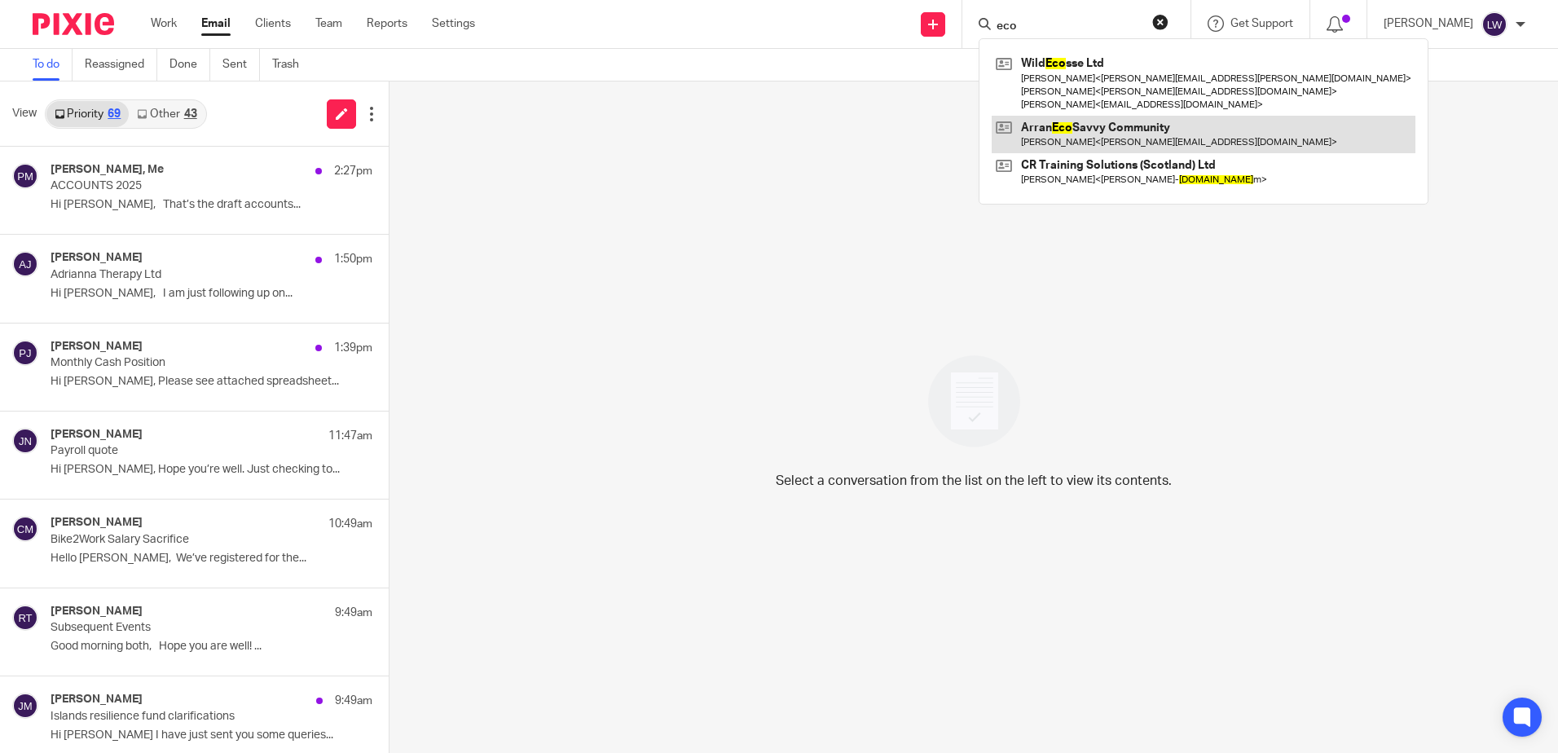
type input "eco"
click at [1145, 126] on link at bounding box center [1204, 134] width 424 height 37
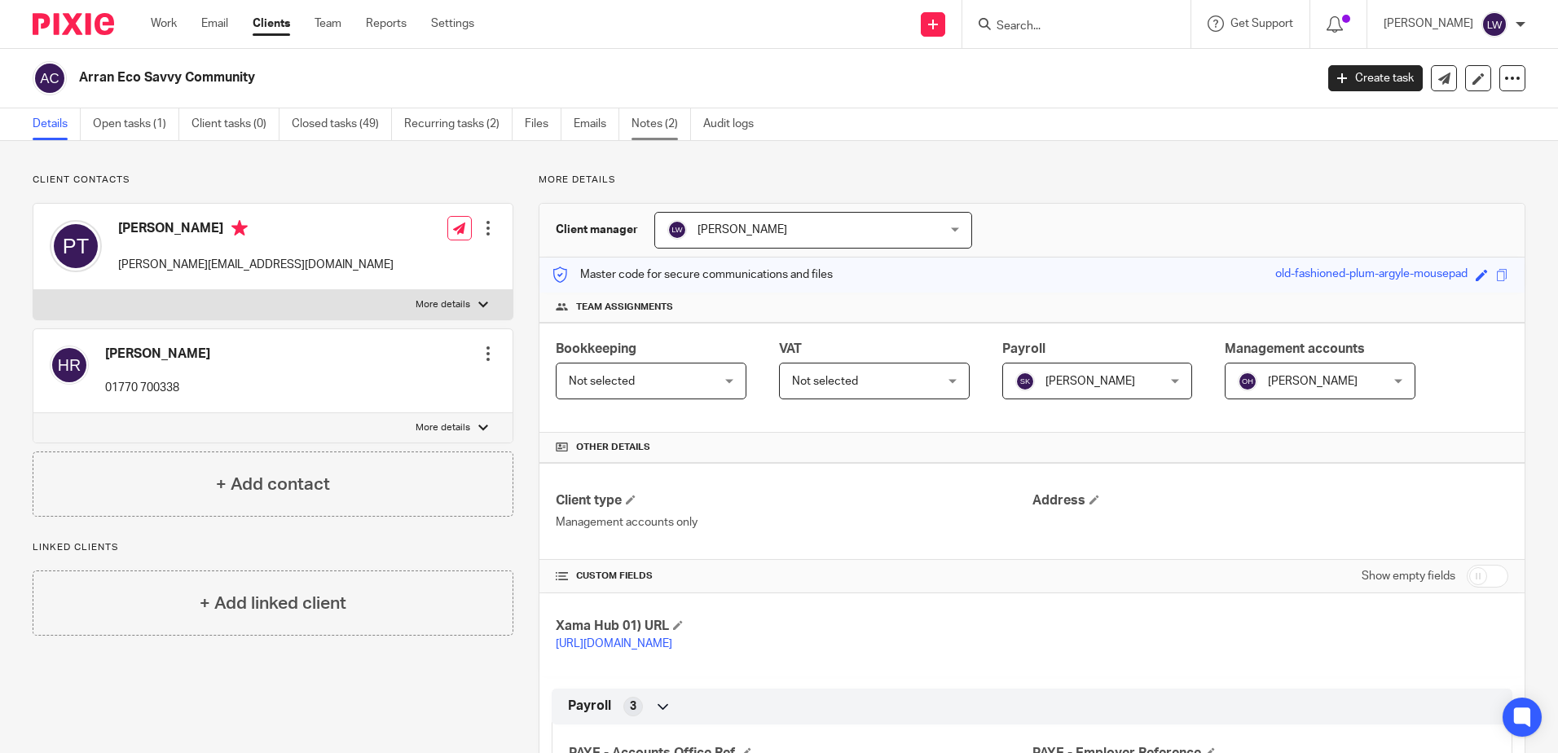
click at [650, 123] on link "Notes (2)" at bounding box center [661, 124] width 59 height 32
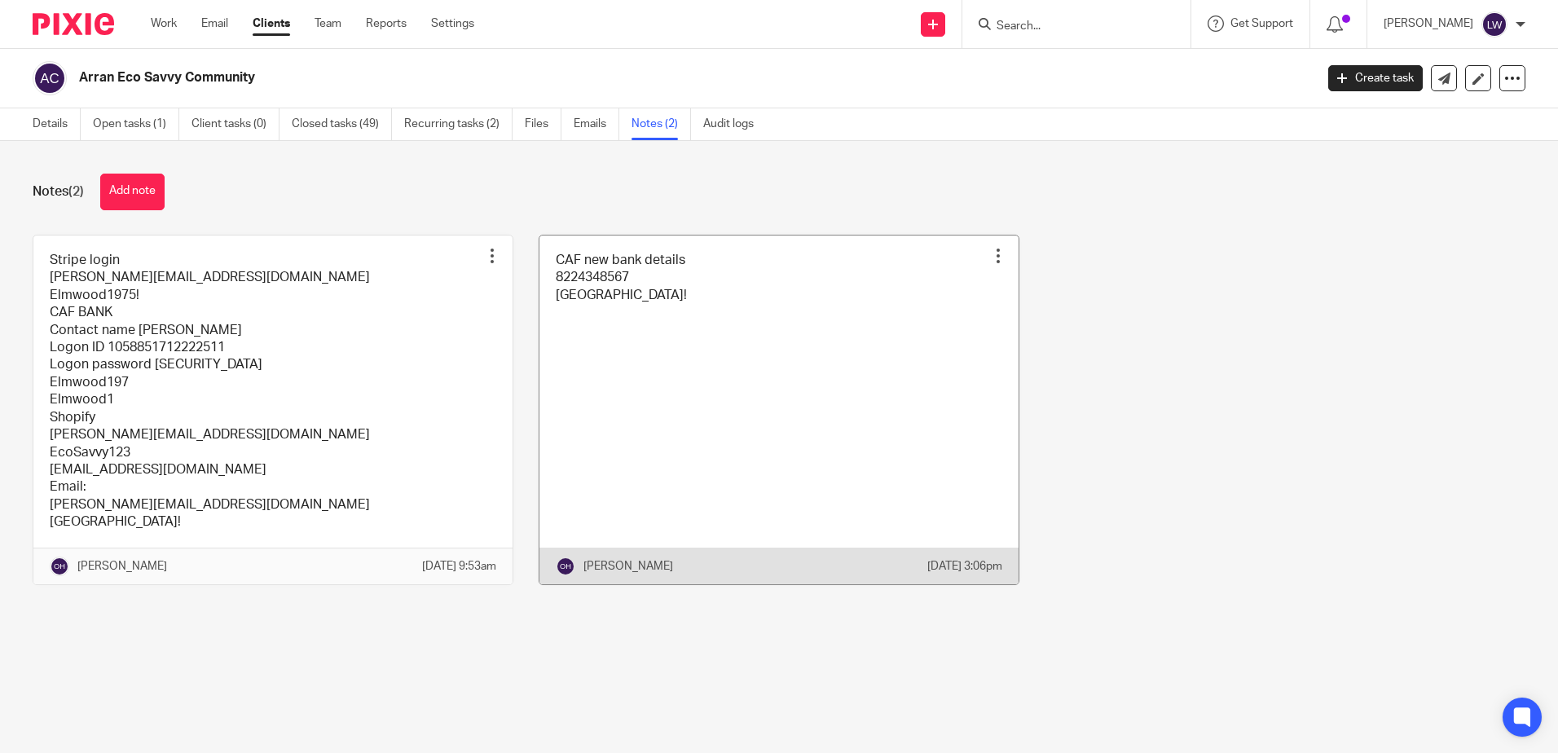
click at [692, 313] on link at bounding box center [779, 410] width 479 height 349
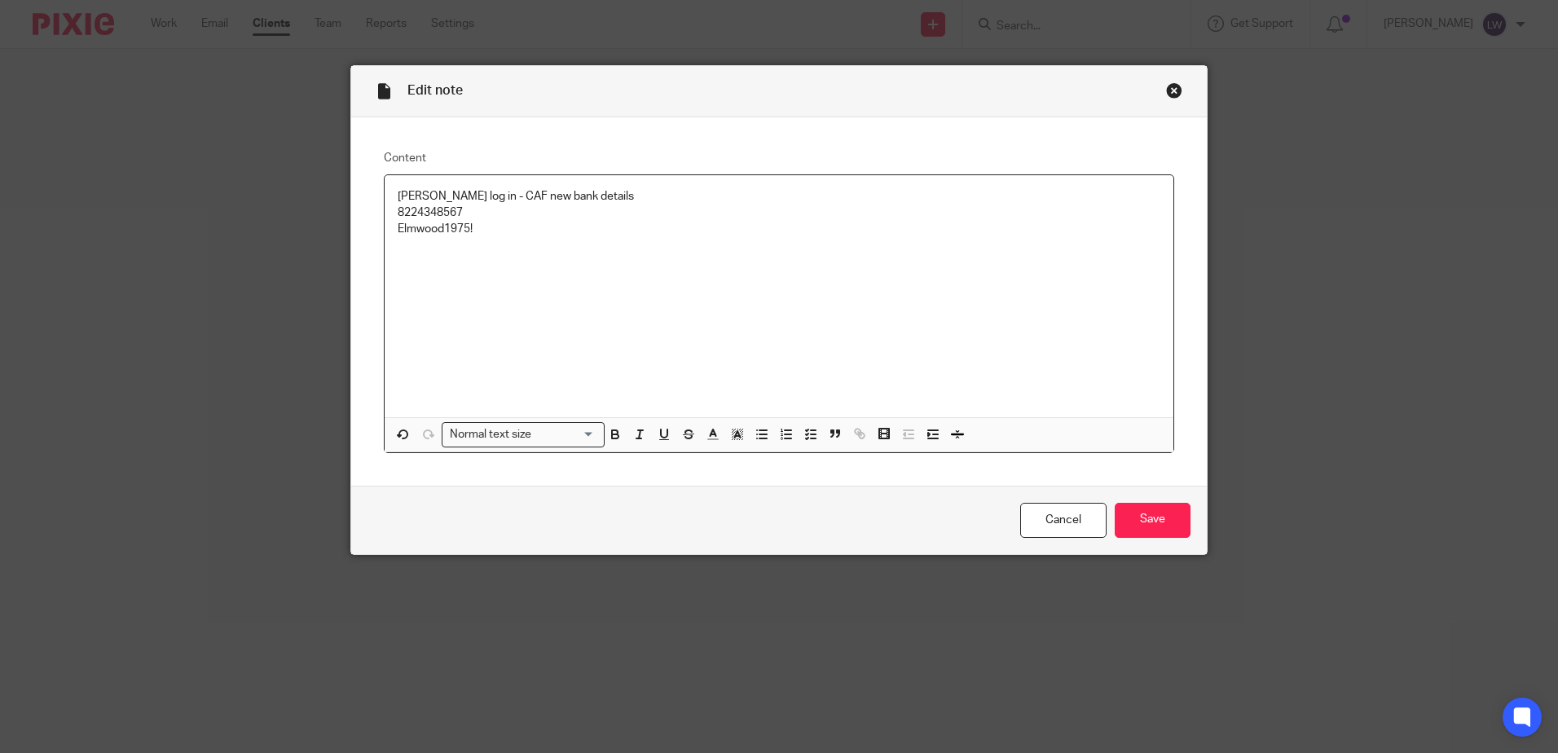
click at [529, 235] on p "Elmwood1975!" at bounding box center [779, 229] width 763 height 16
click at [513, 255] on p "Lorna log in -" at bounding box center [779, 262] width 763 height 16
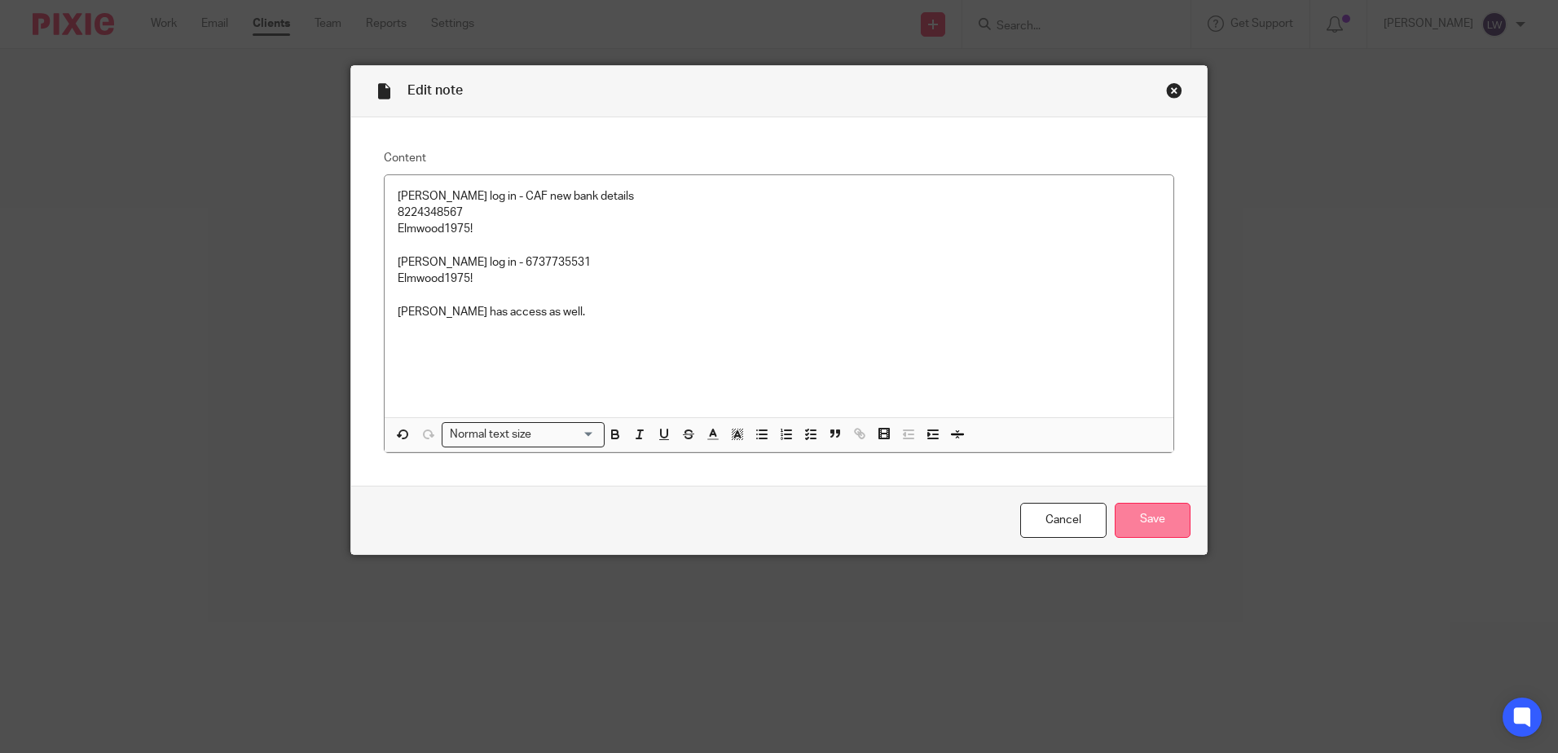
click at [1165, 521] on input "Save" at bounding box center [1153, 520] width 76 height 35
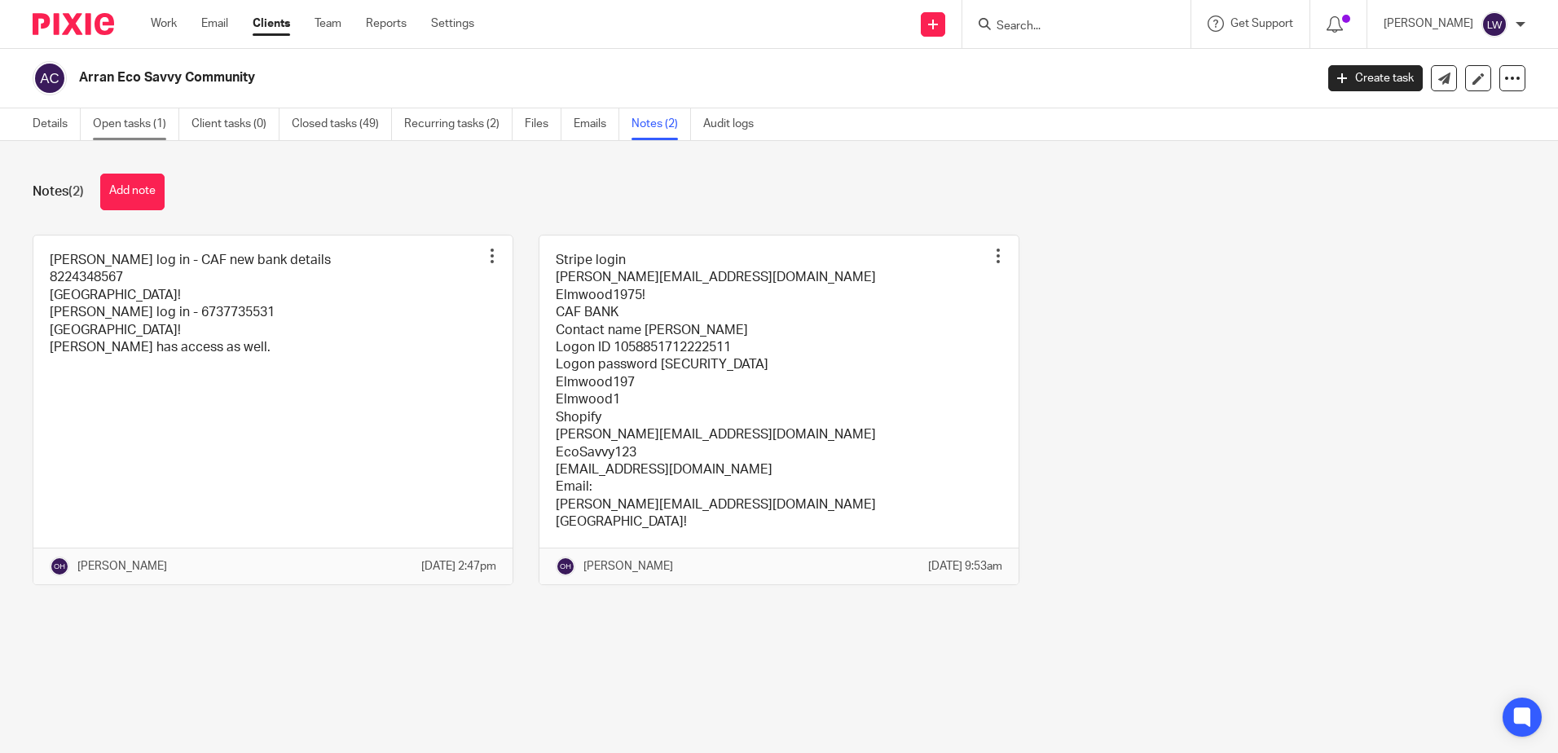
click at [136, 125] on link "Open tasks (1)" at bounding box center [136, 124] width 86 height 32
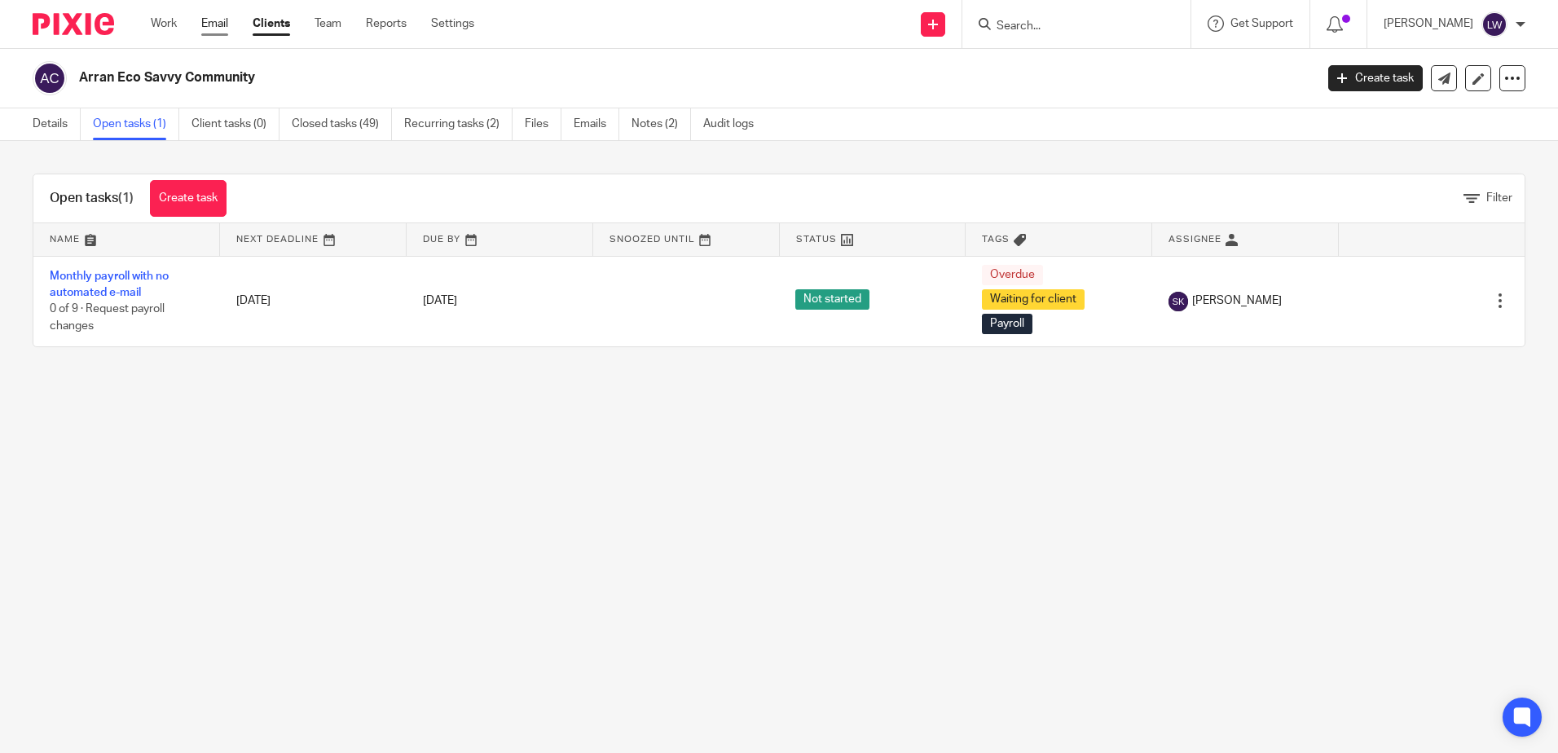
click at [218, 18] on link "Email" at bounding box center [214, 23] width 27 height 16
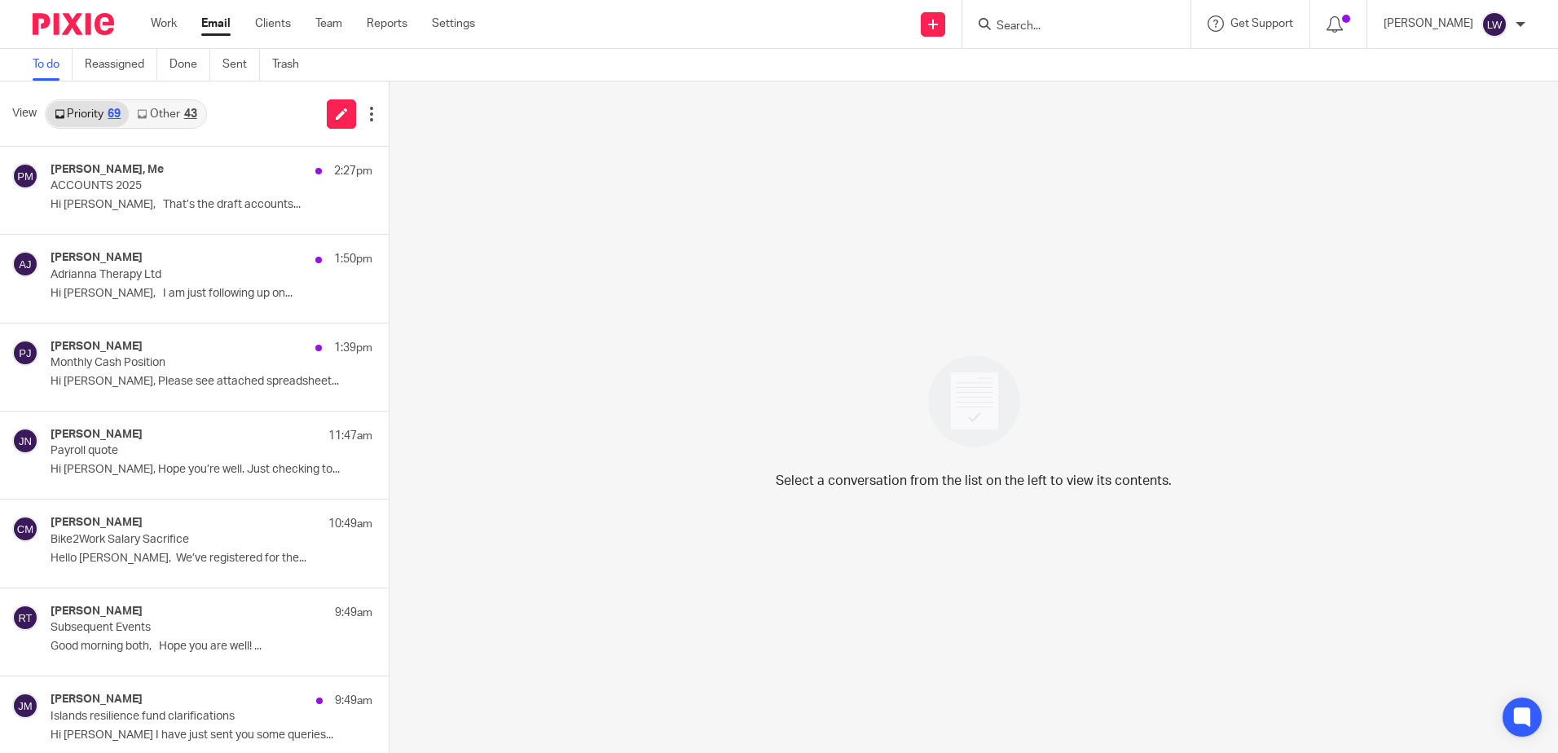
click at [168, 104] on link "Other 43" at bounding box center [167, 114] width 76 height 26
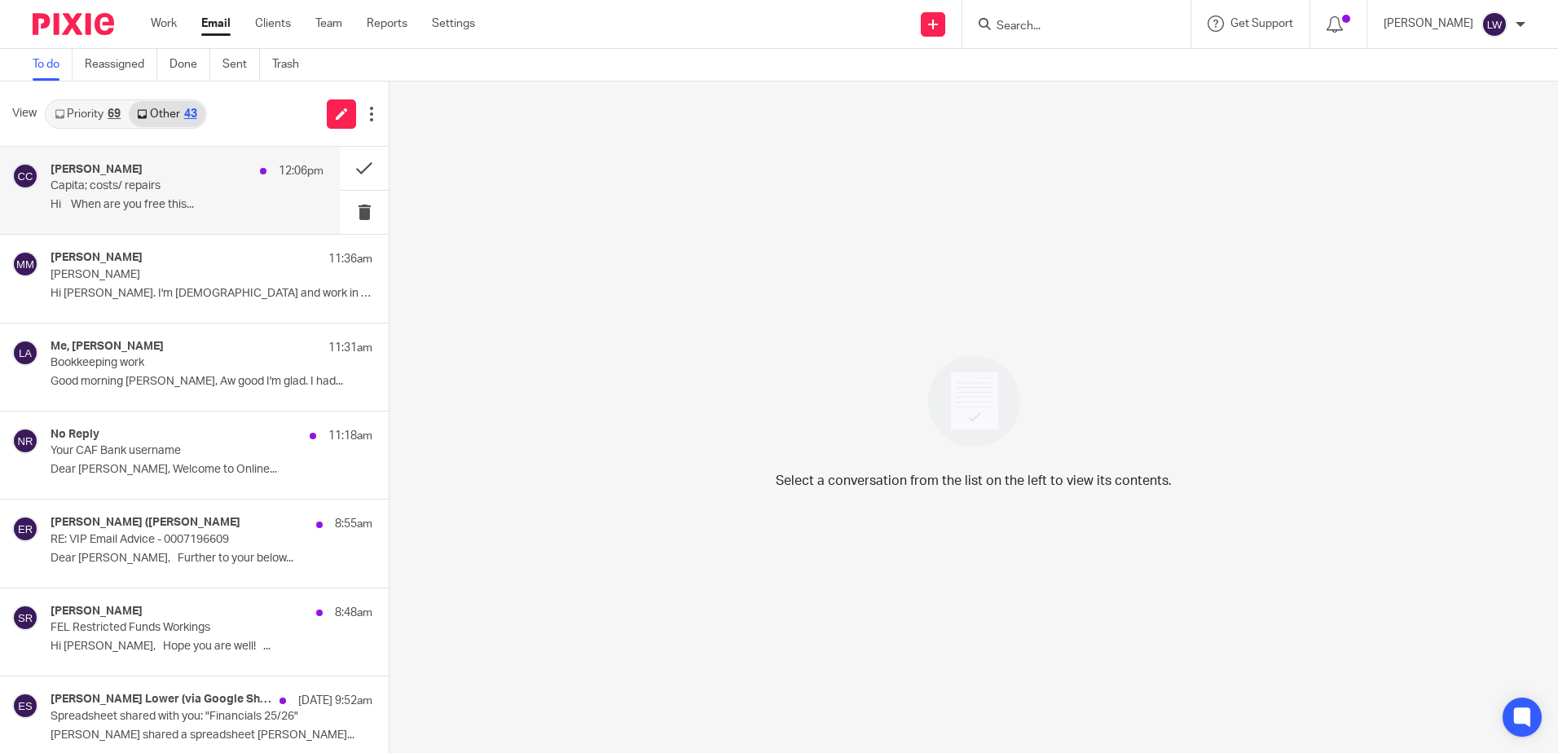
click at [155, 179] on p "Capita; costs/ repairs" at bounding box center [160, 186] width 218 height 14
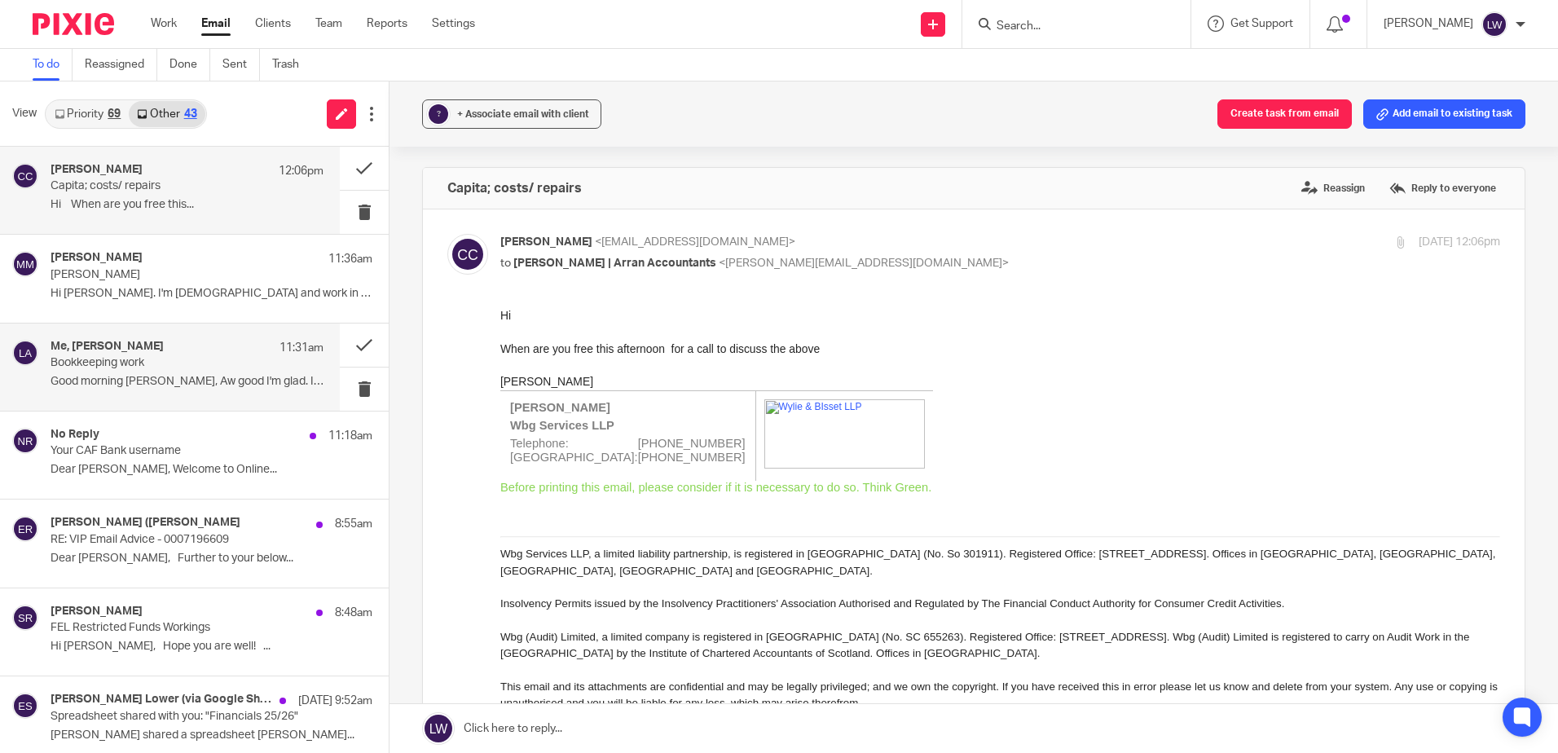
click at [122, 381] on p "Good morning [PERSON_NAME], Aw good I'm glad. I had..." at bounding box center [187, 382] width 273 height 14
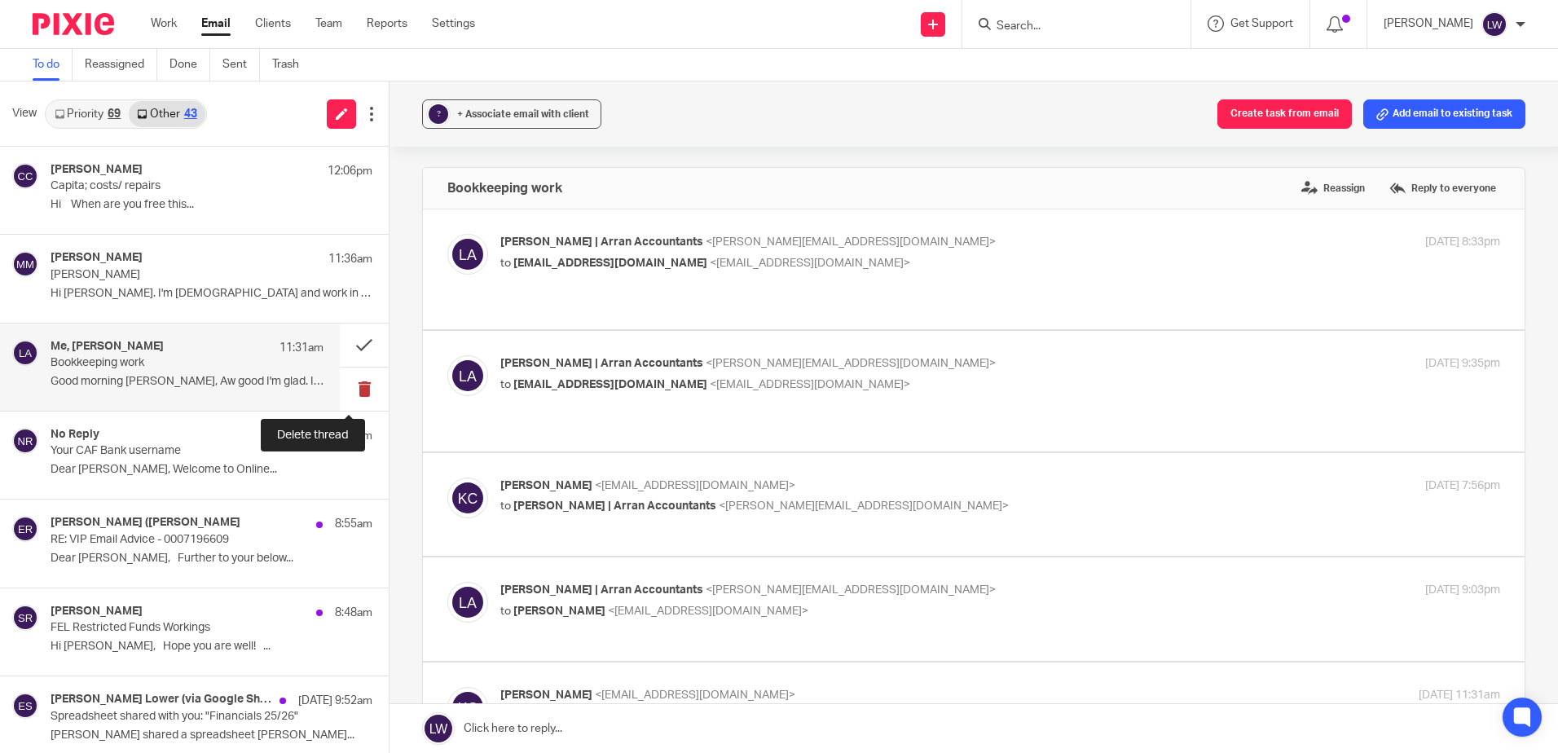
click at [350, 388] on button at bounding box center [364, 389] width 49 height 43
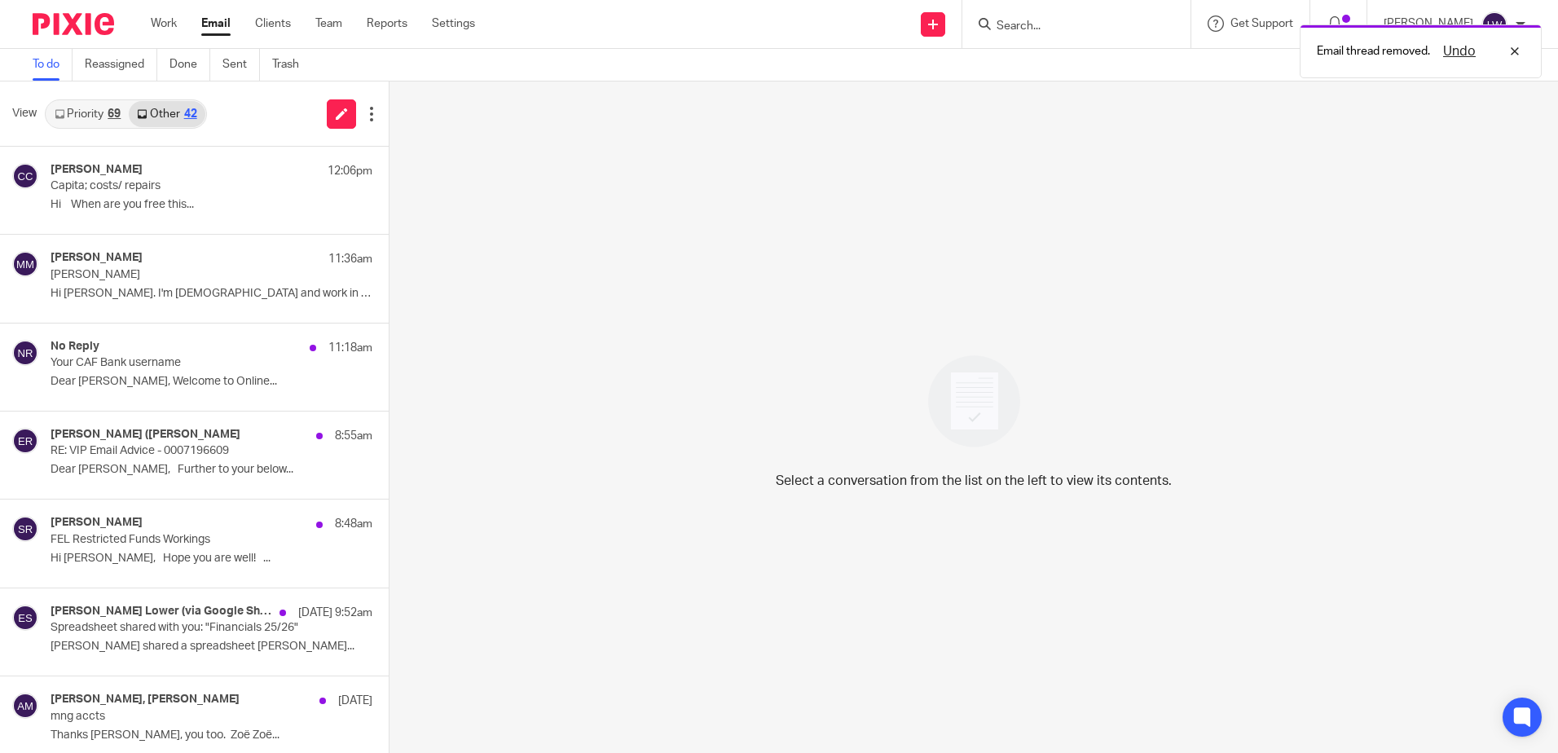
click at [121, 372] on div "No Reply 11:18am Your CAF Bank username Dear [PERSON_NAME], Welcome to Online..." at bounding box center [212, 367] width 322 height 55
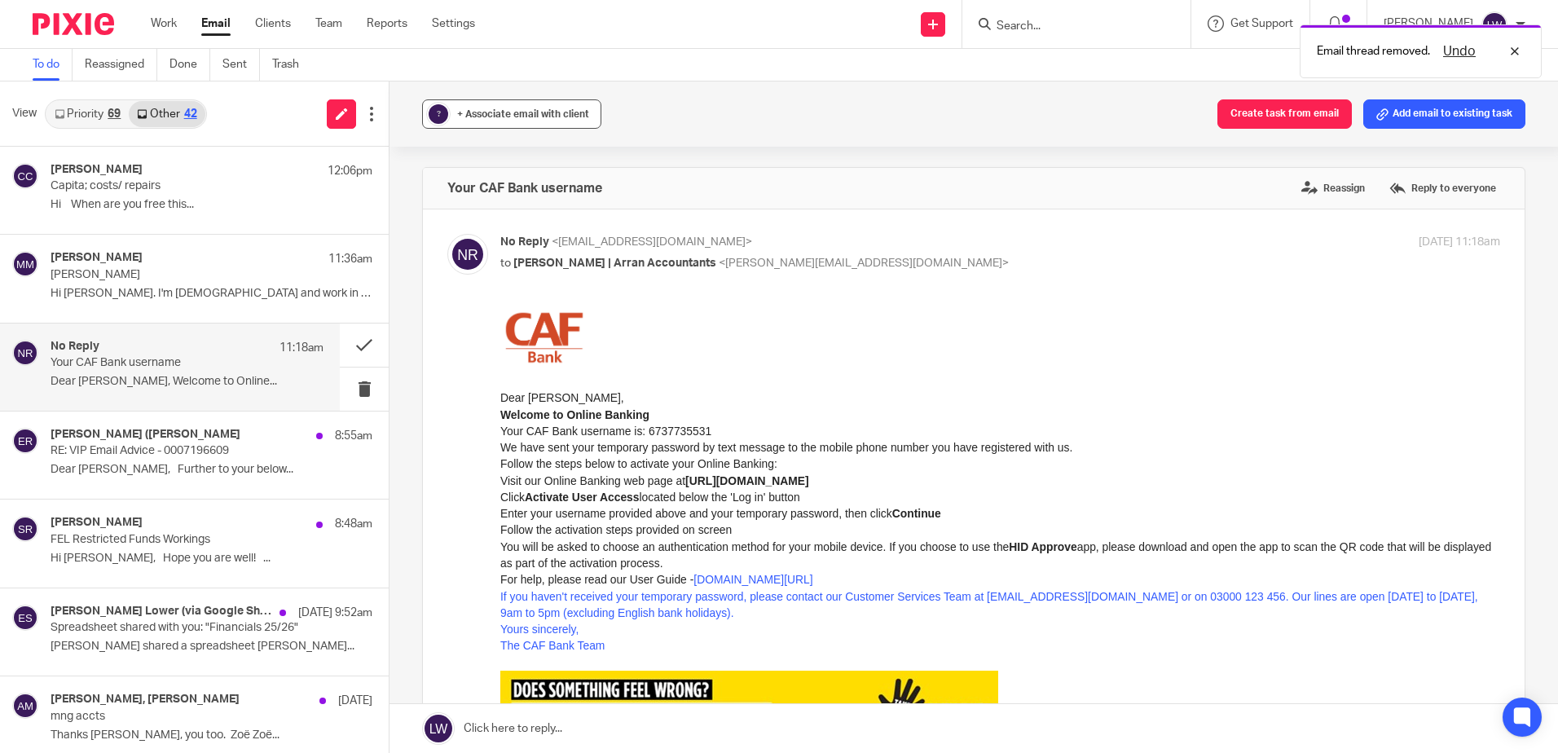
click at [498, 116] on span "+ Associate email with client" at bounding box center [523, 114] width 132 height 10
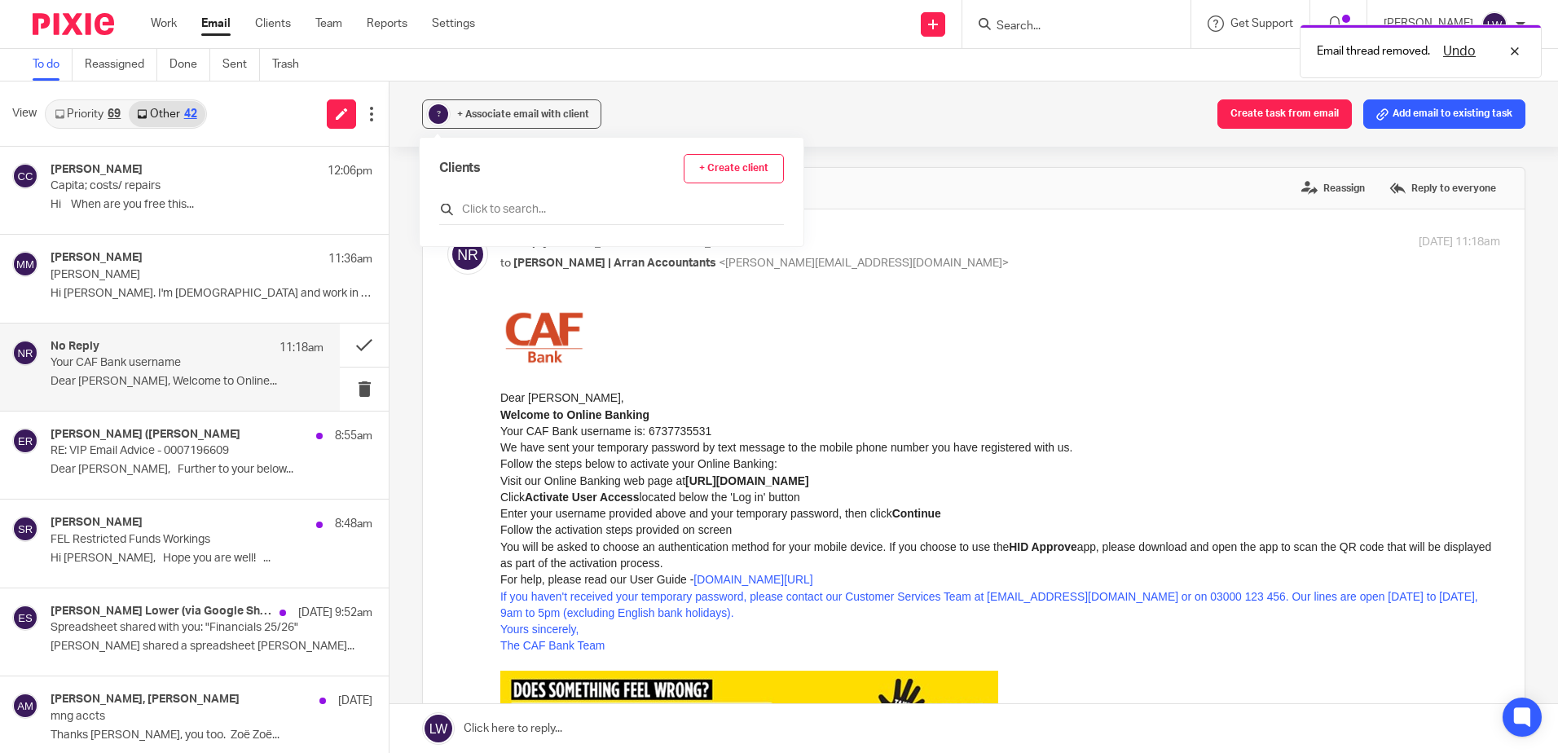
click at [513, 204] on input "text" at bounding box center [611, 209] width 345 height 16
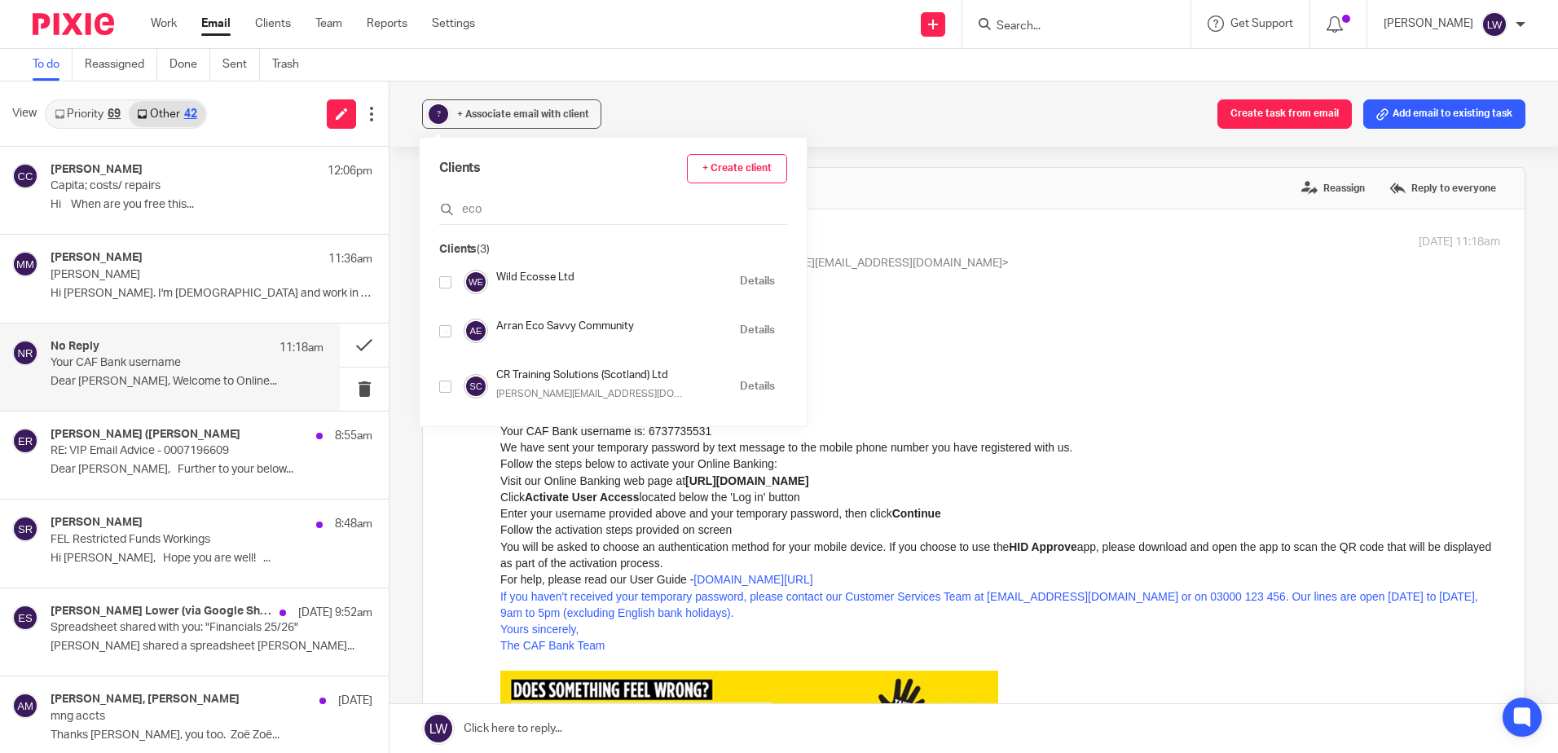
type input "eco"
click at [444, 334] on input "checkbox" at bounding box center [445, 331] width 12 height 12
checkbox input "true"
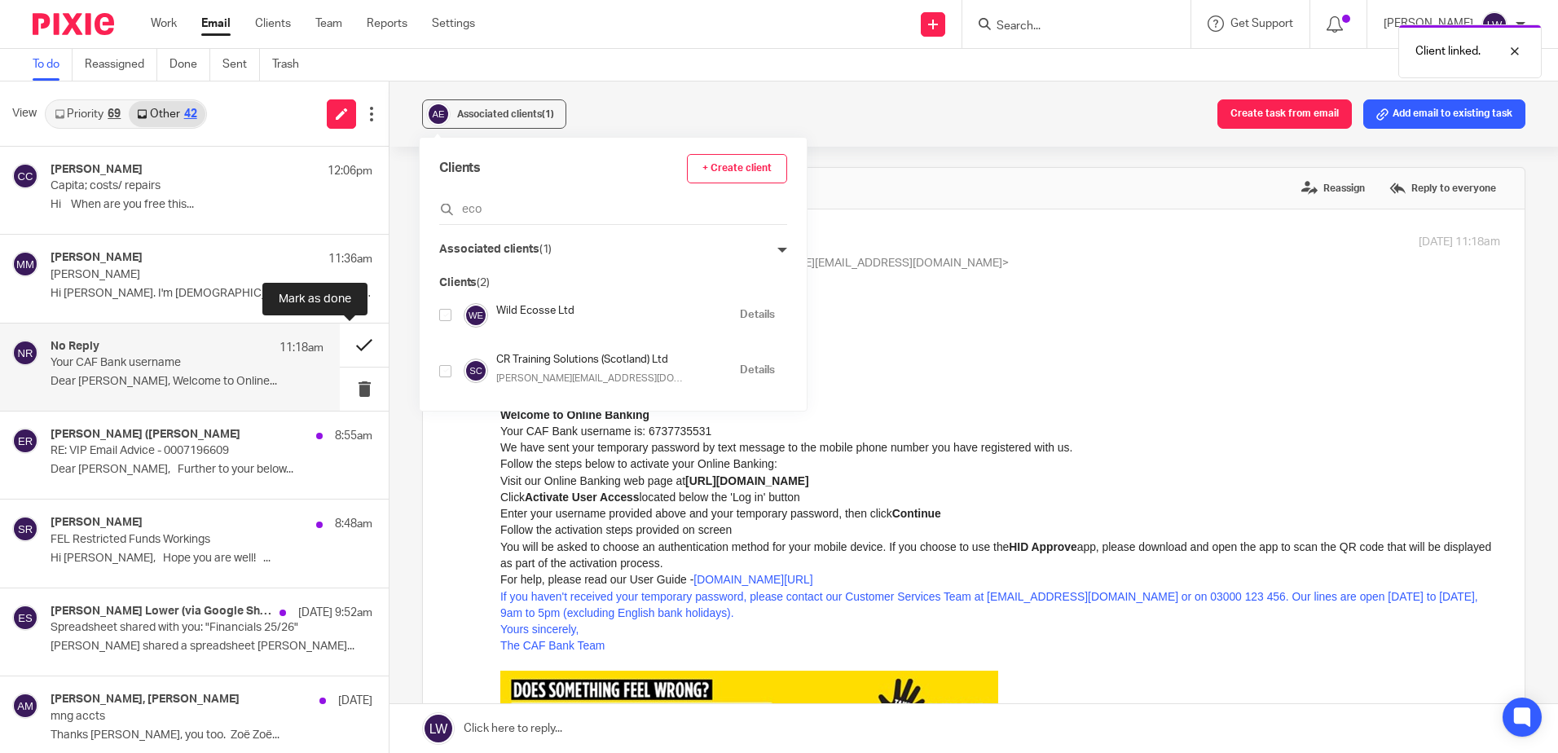
click at [343, 350] on button at bounding box center [364, 345] width 49 height 43
